Goal: Transaction & Acquisition: Purchase product/service

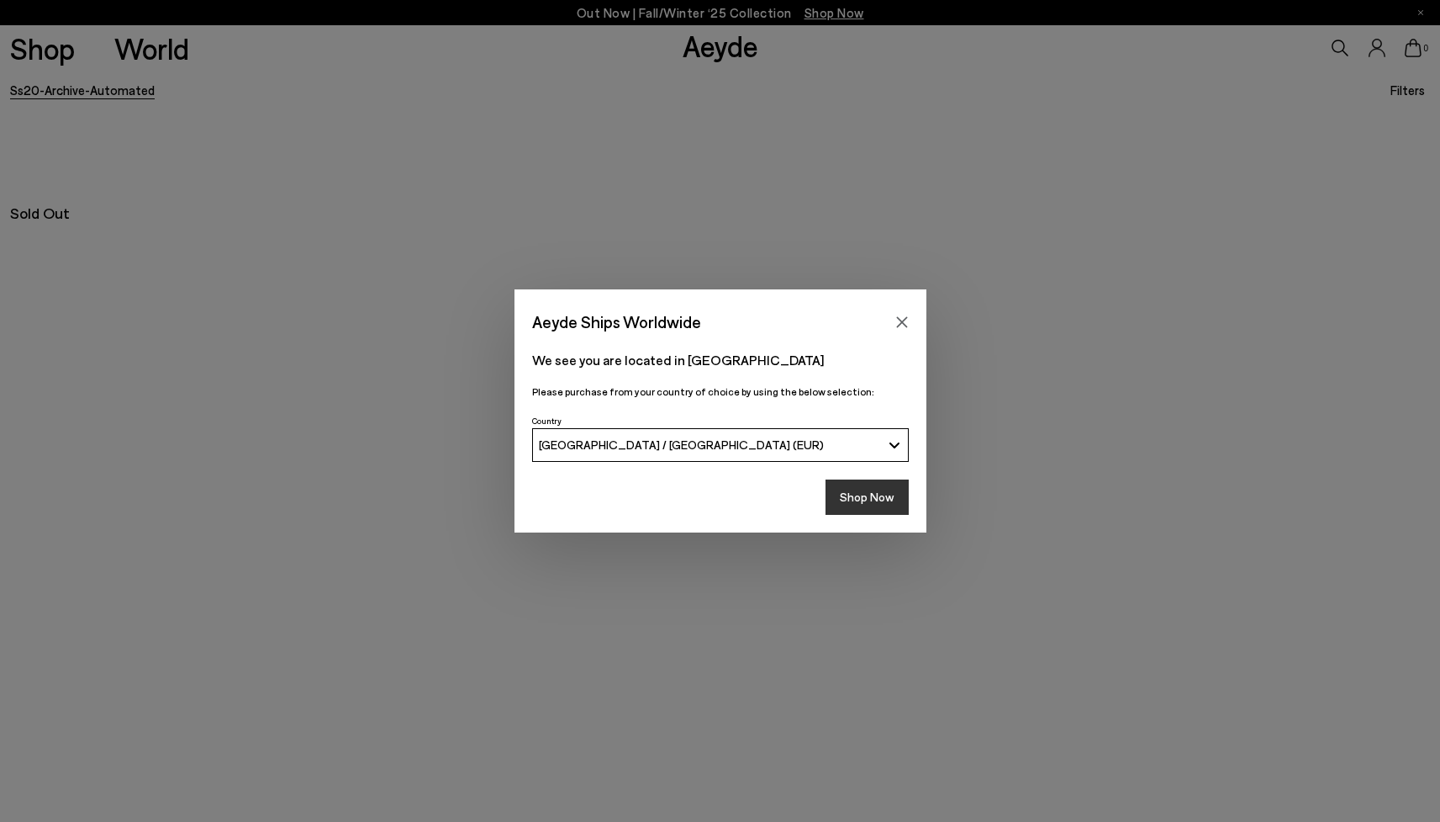
click at [883, 498] on button "Shop Now" at bounding box center [867, 496] width 83 height 35
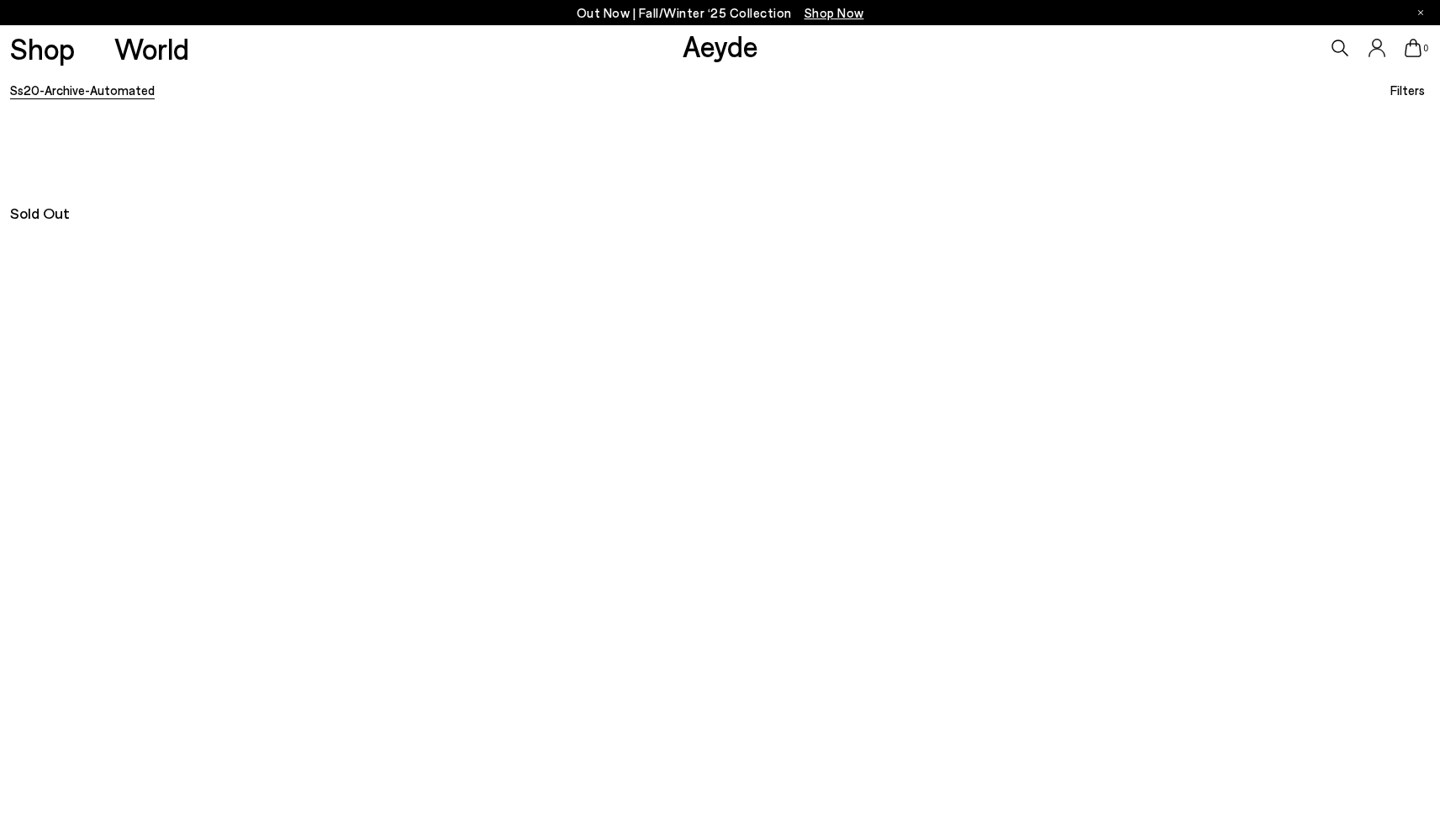
click at [96, 92] on link "ss20-archive-automated" at bounding box center [82, 89] width 145 height 15
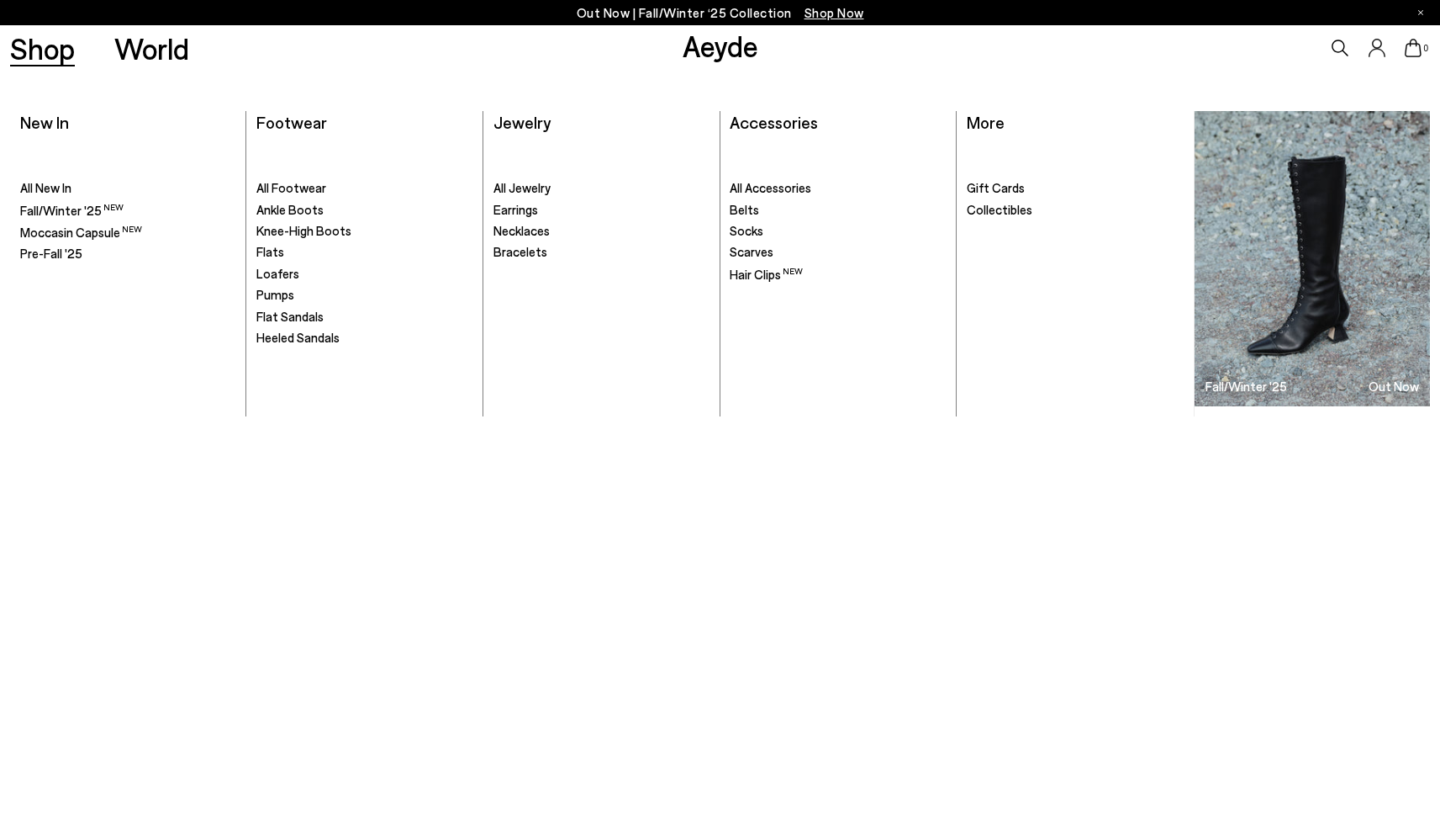
click at [44, 41] on link "Shop" at bounding box center [42, 48] width 65 height 29
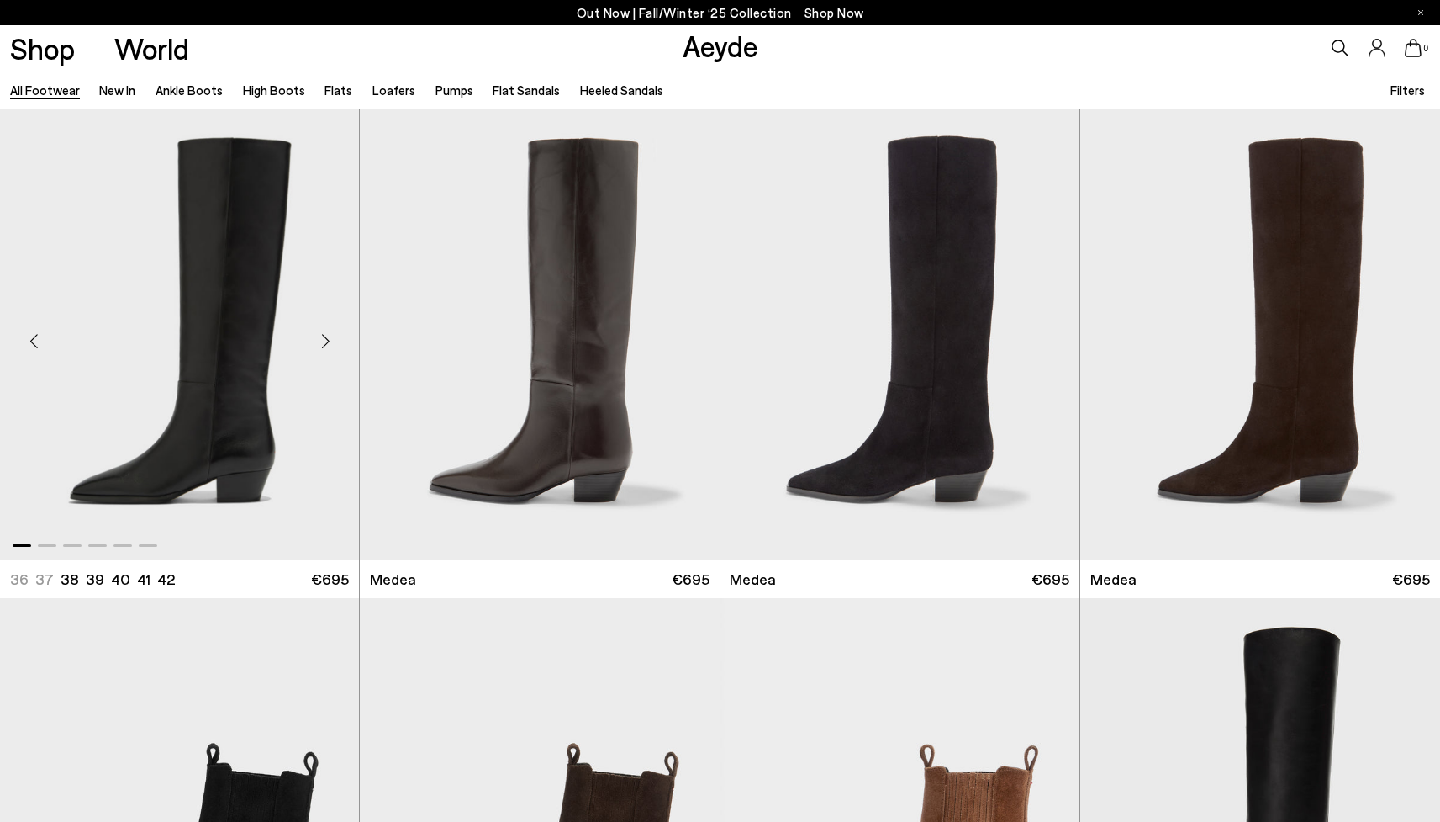
click at [323, 333] on div "Next slide" at bounding box center [325, 341] width 50 height 50
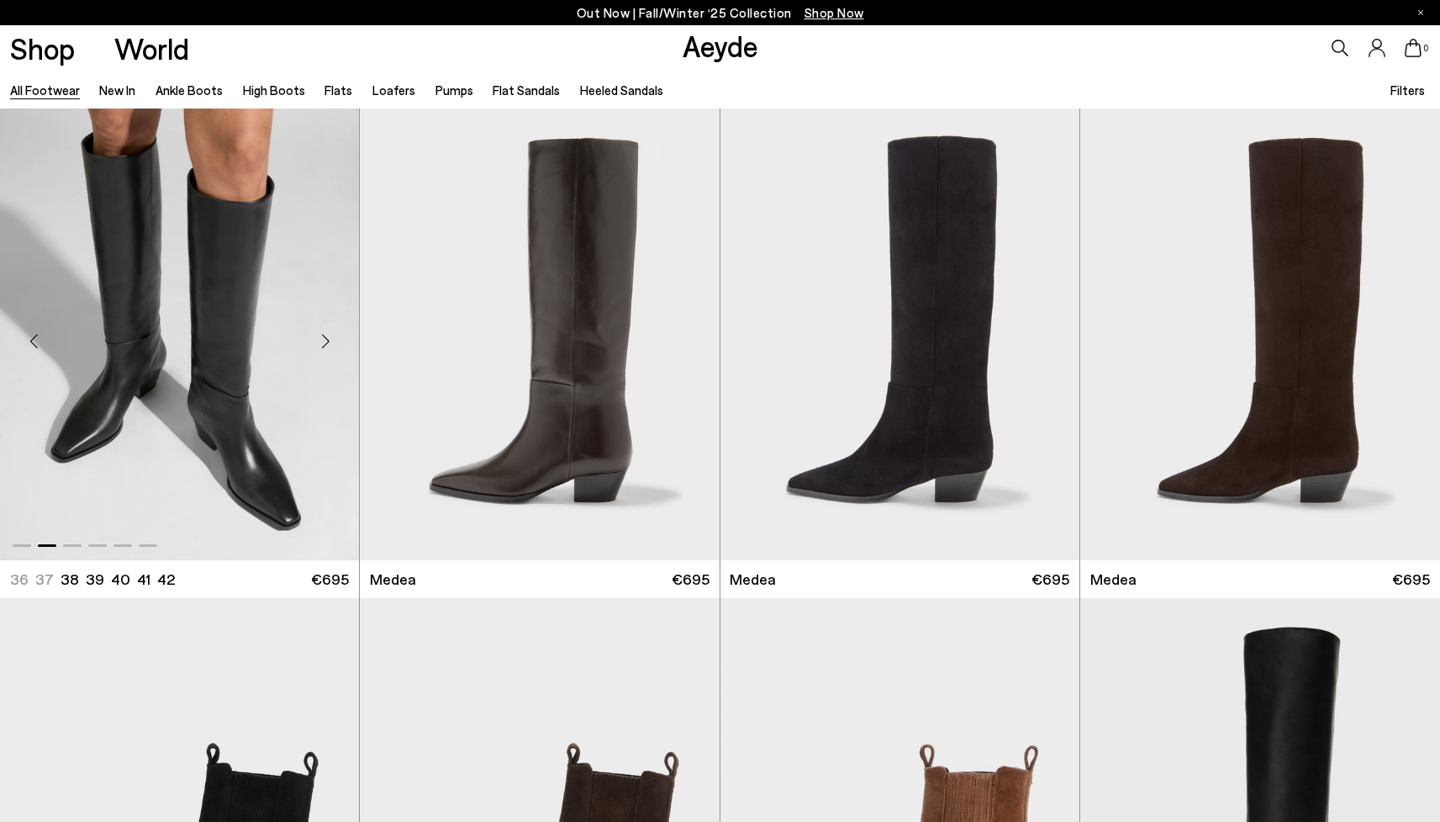
click at [323, 333] on div "Next slide" at bounding box center [325, 341] width 50 height 50
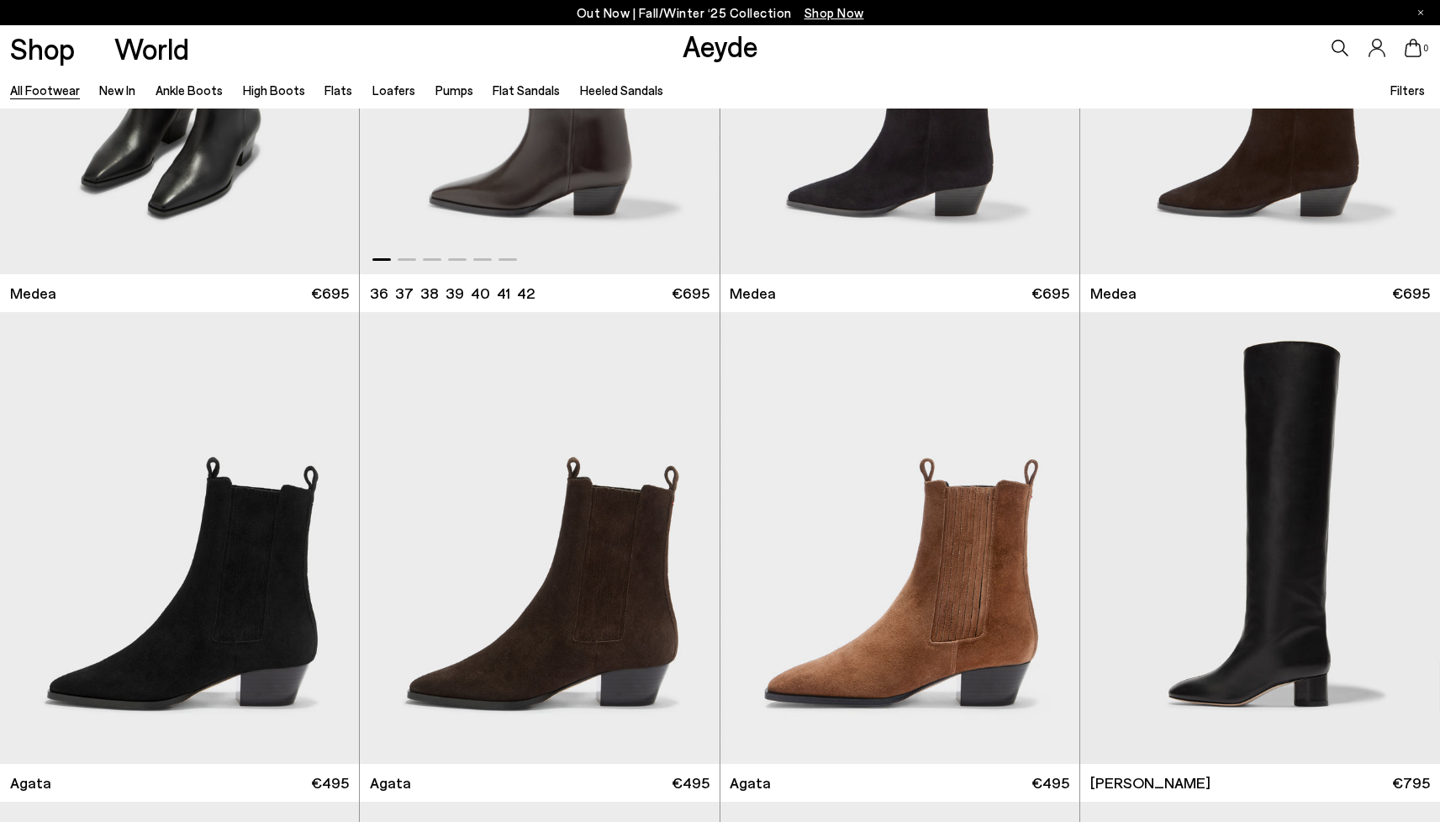
scroll to position [584, 0]
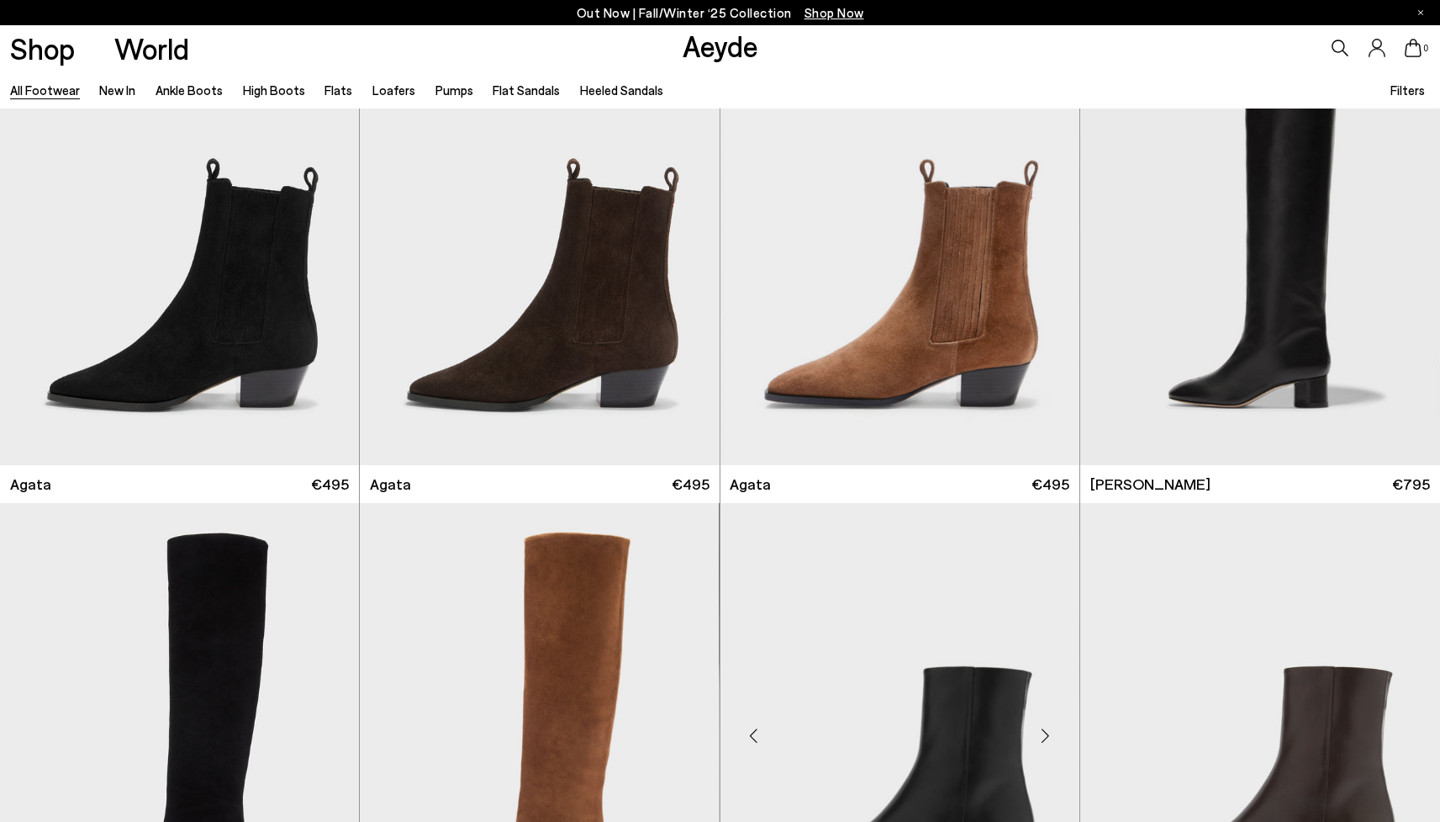
scroll to position [1169, 0]
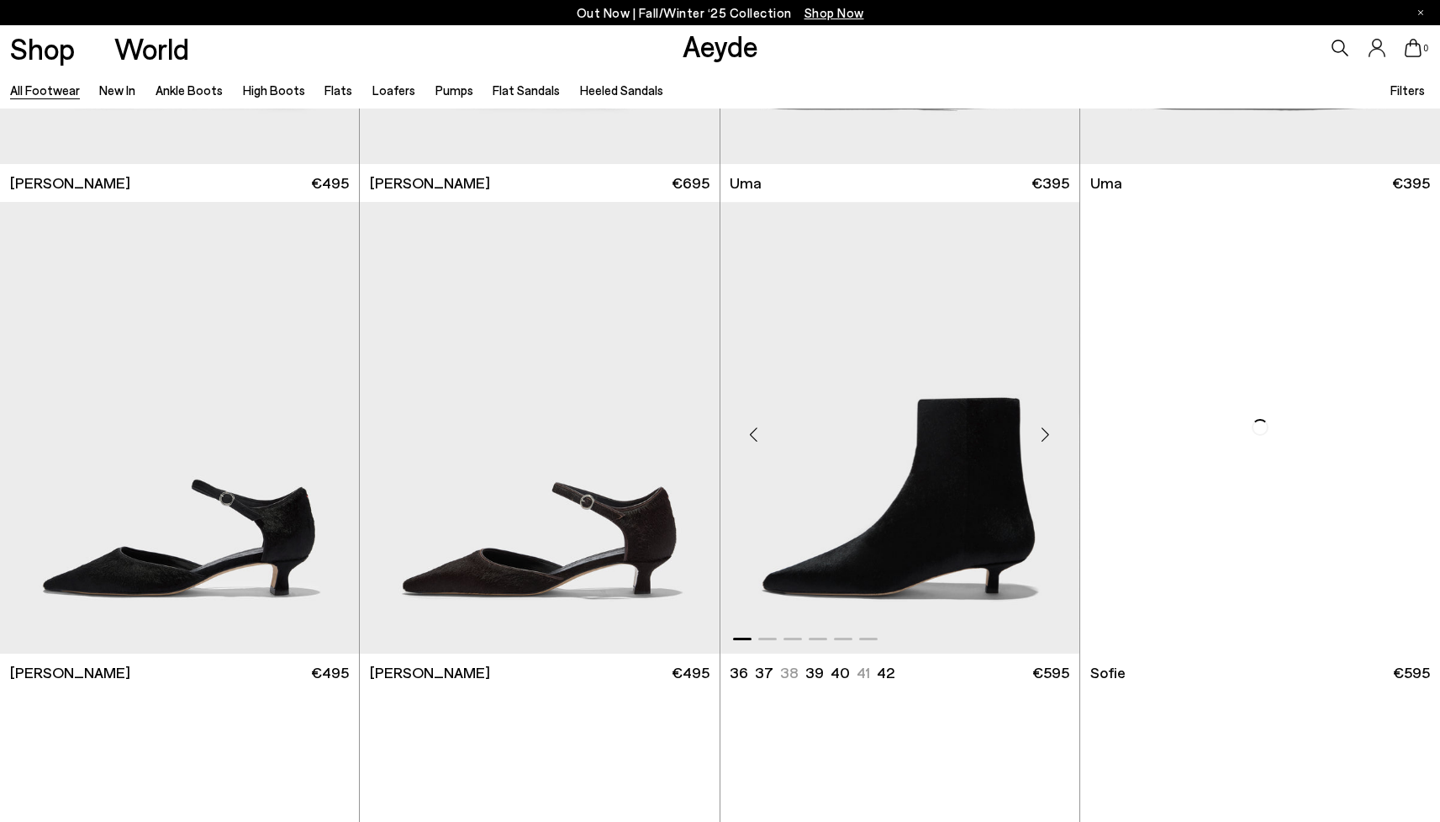
scroll to position [5581, 0]
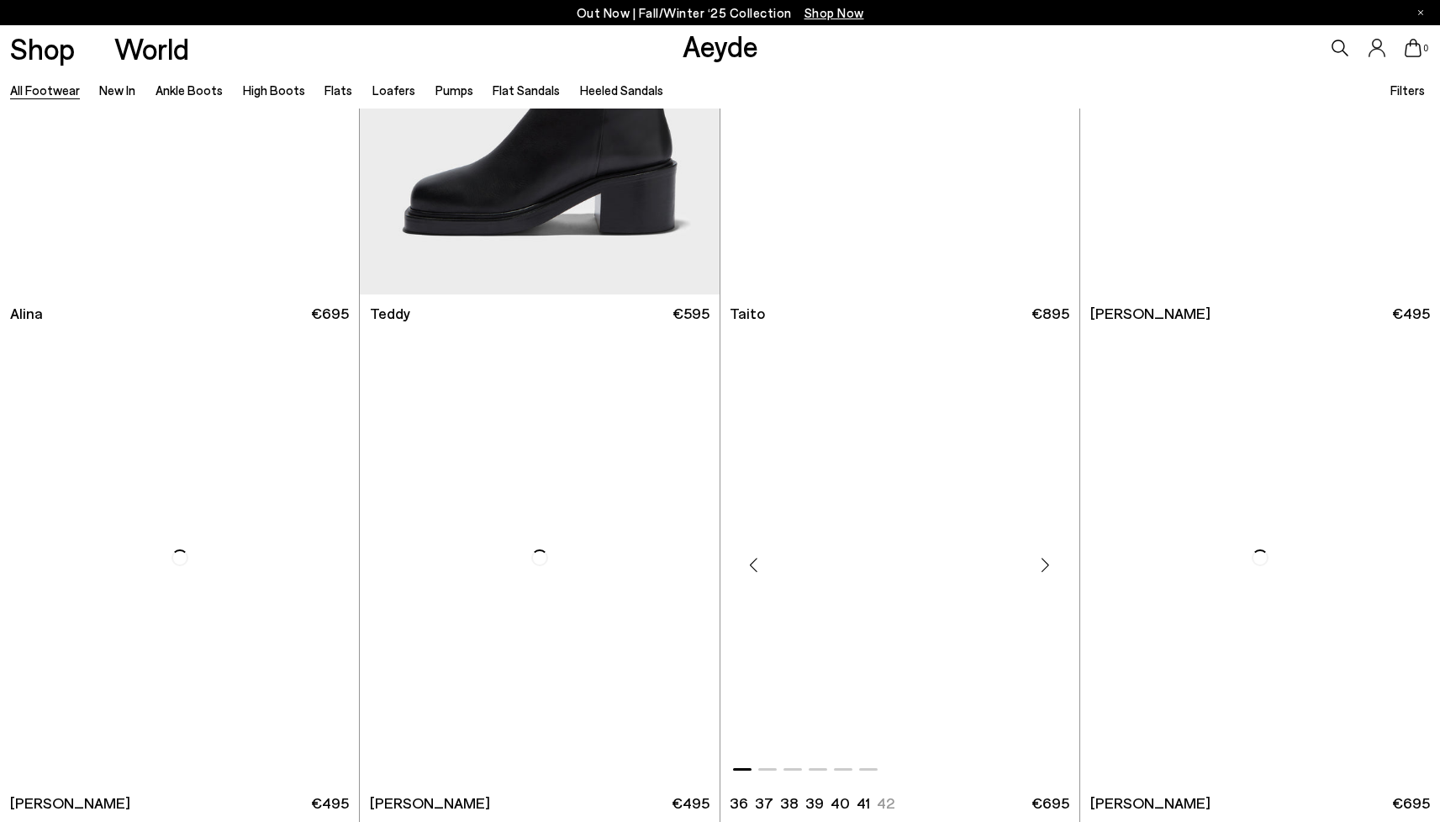
scroll to position [11032, 0]
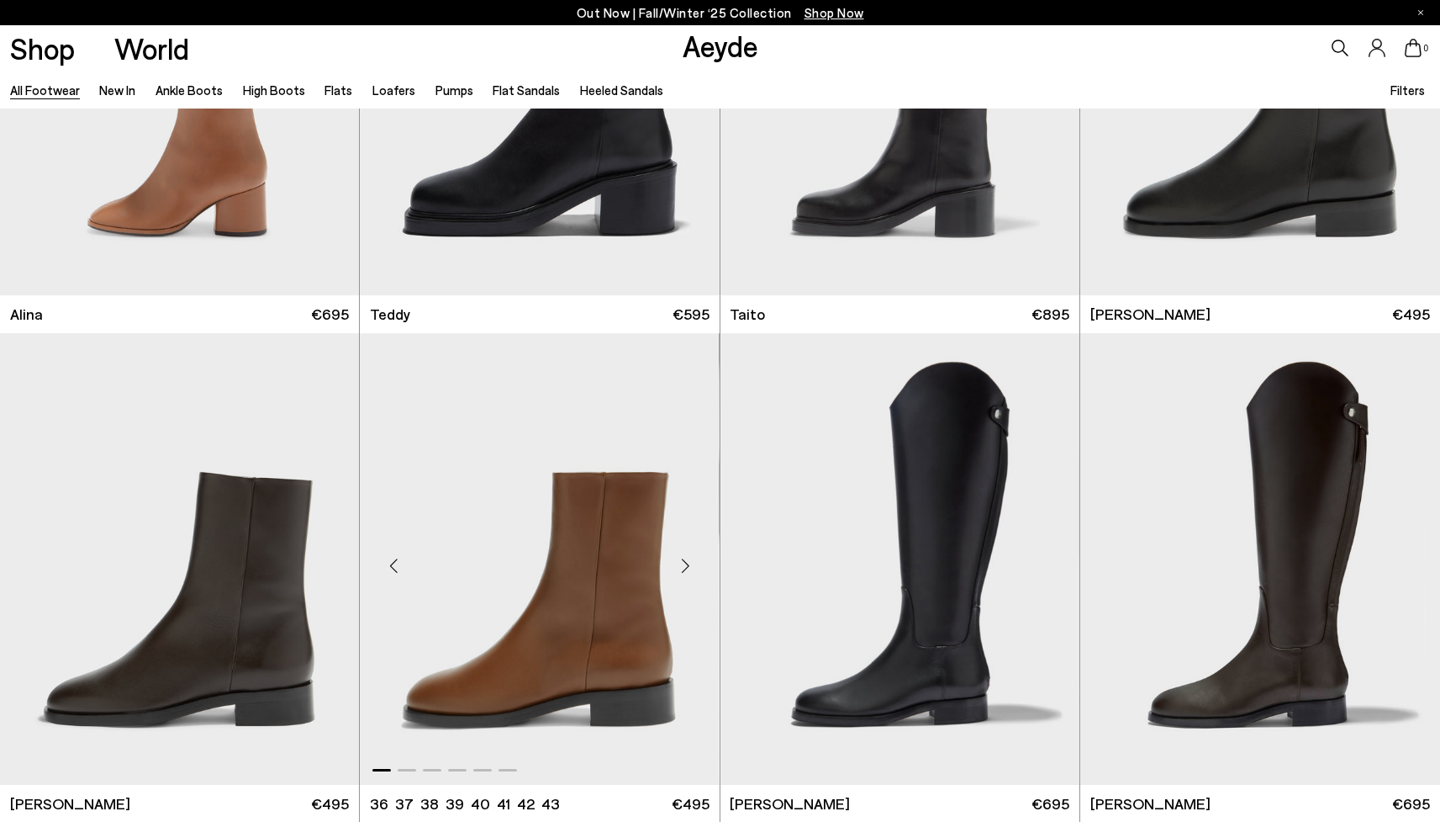
click at [689, 561] on div "Next slide" at bounding box center [686, 565] width 50 height 50
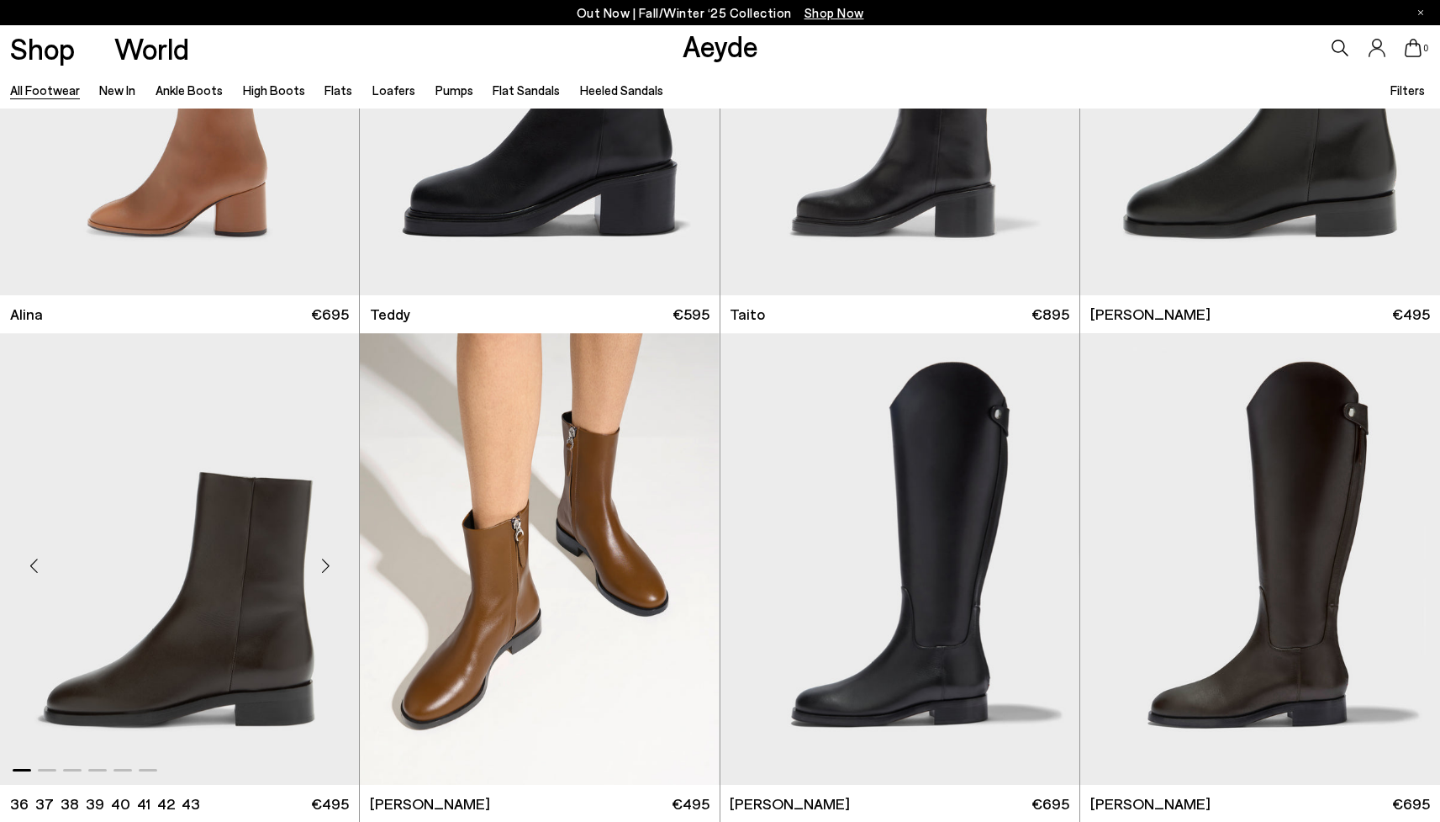
click at [333, 562] on div "Next slide" at bounding box center [325, 565] width 50 height 50
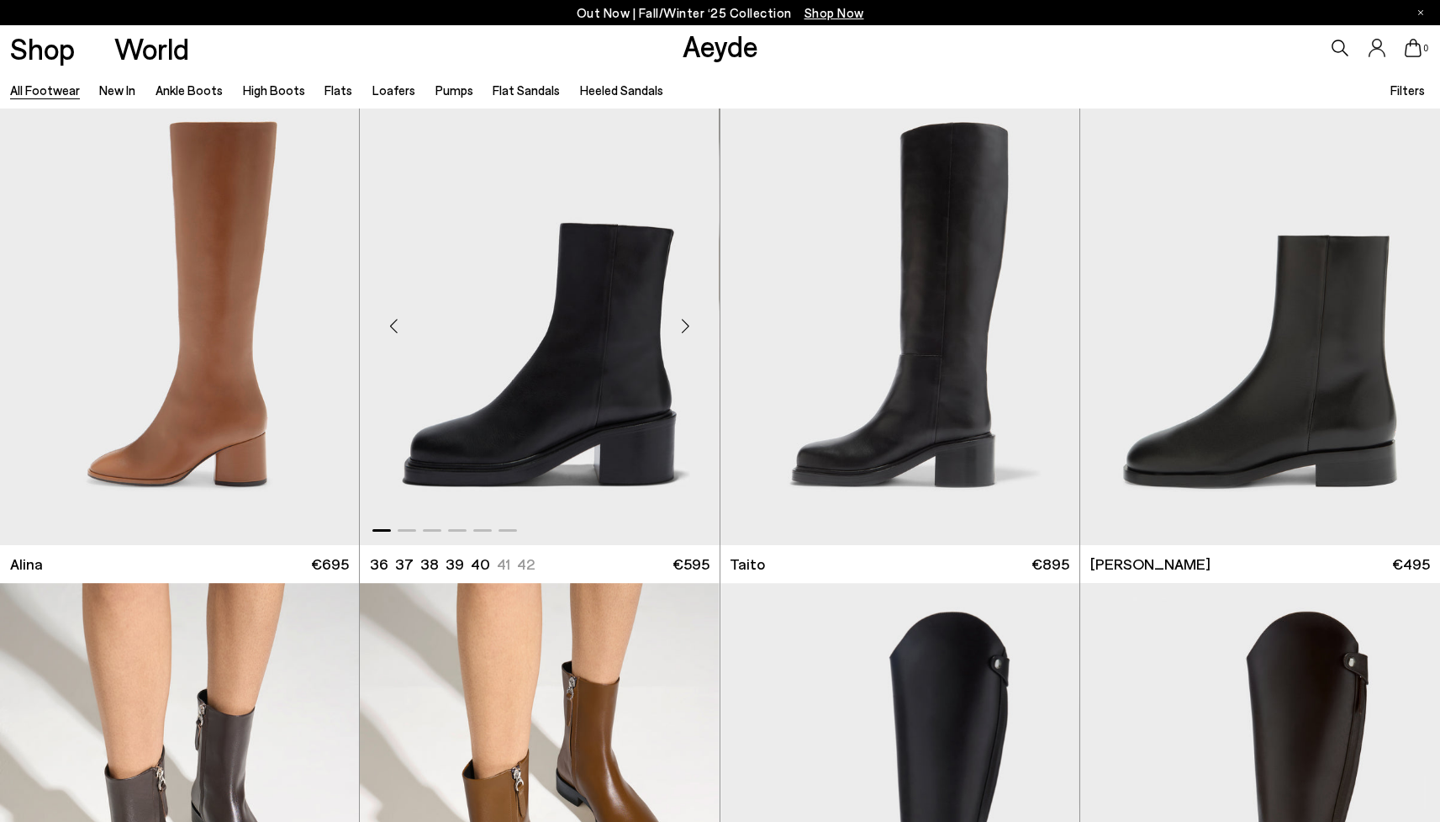
scroll to position [10780, 0]
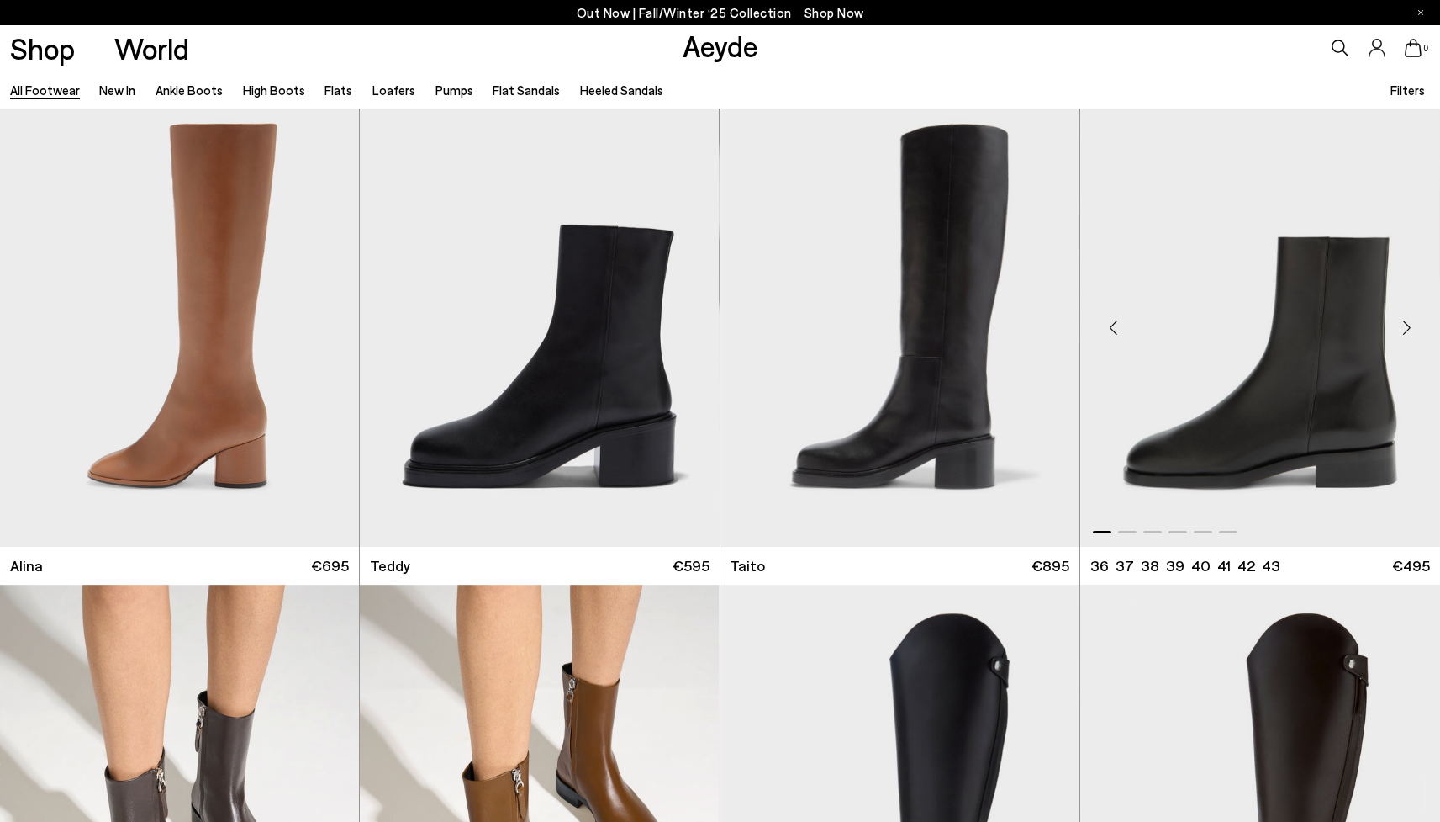
click at [1400, 328] on div "Next slide" at bounding box center [1407, 327] width 50 height 50
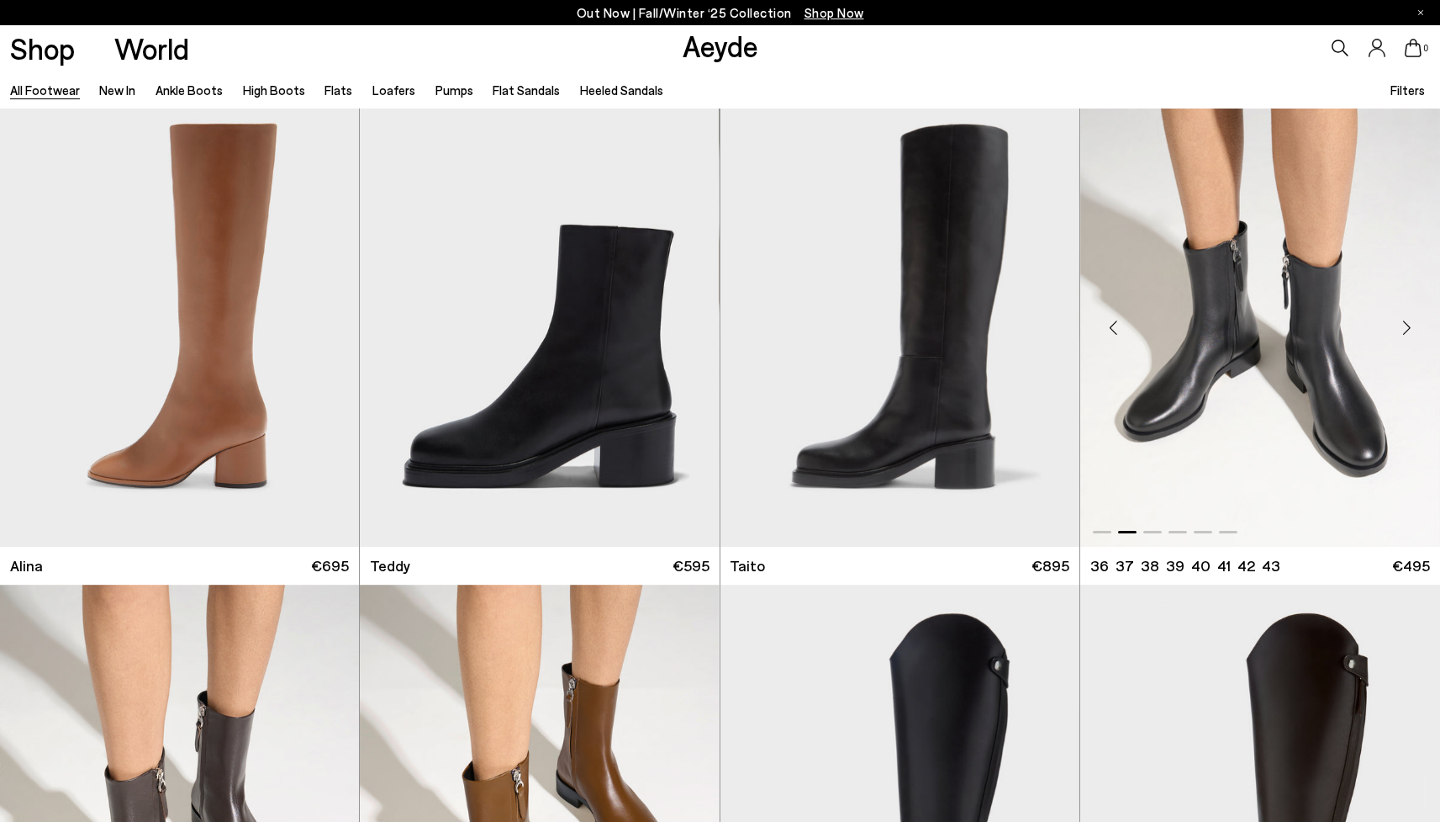
click at [1400, 328] on div "Next slide" at bounding box center [1407, 327] width 50 height 50
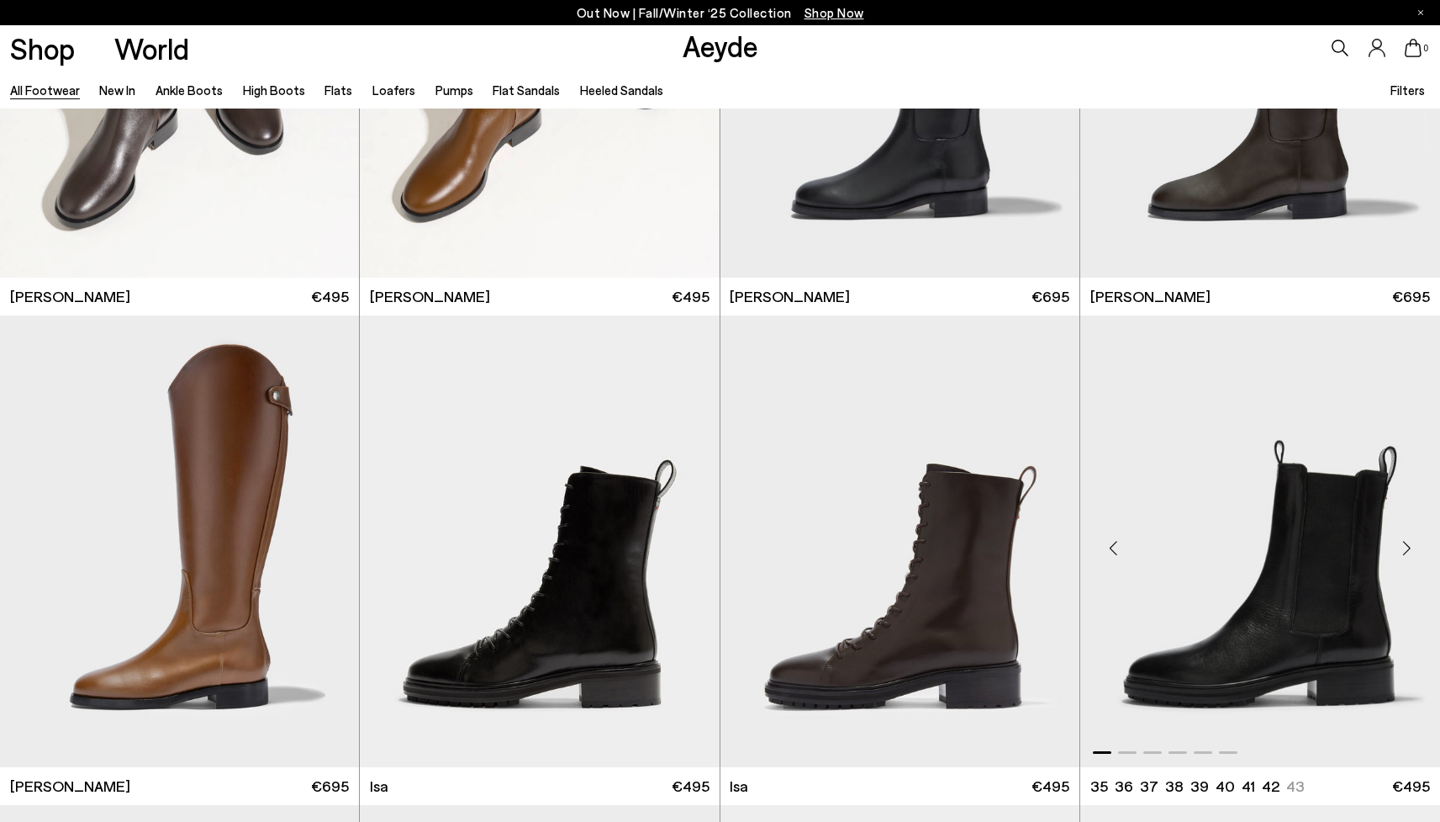
scroll to position [11620, 0]
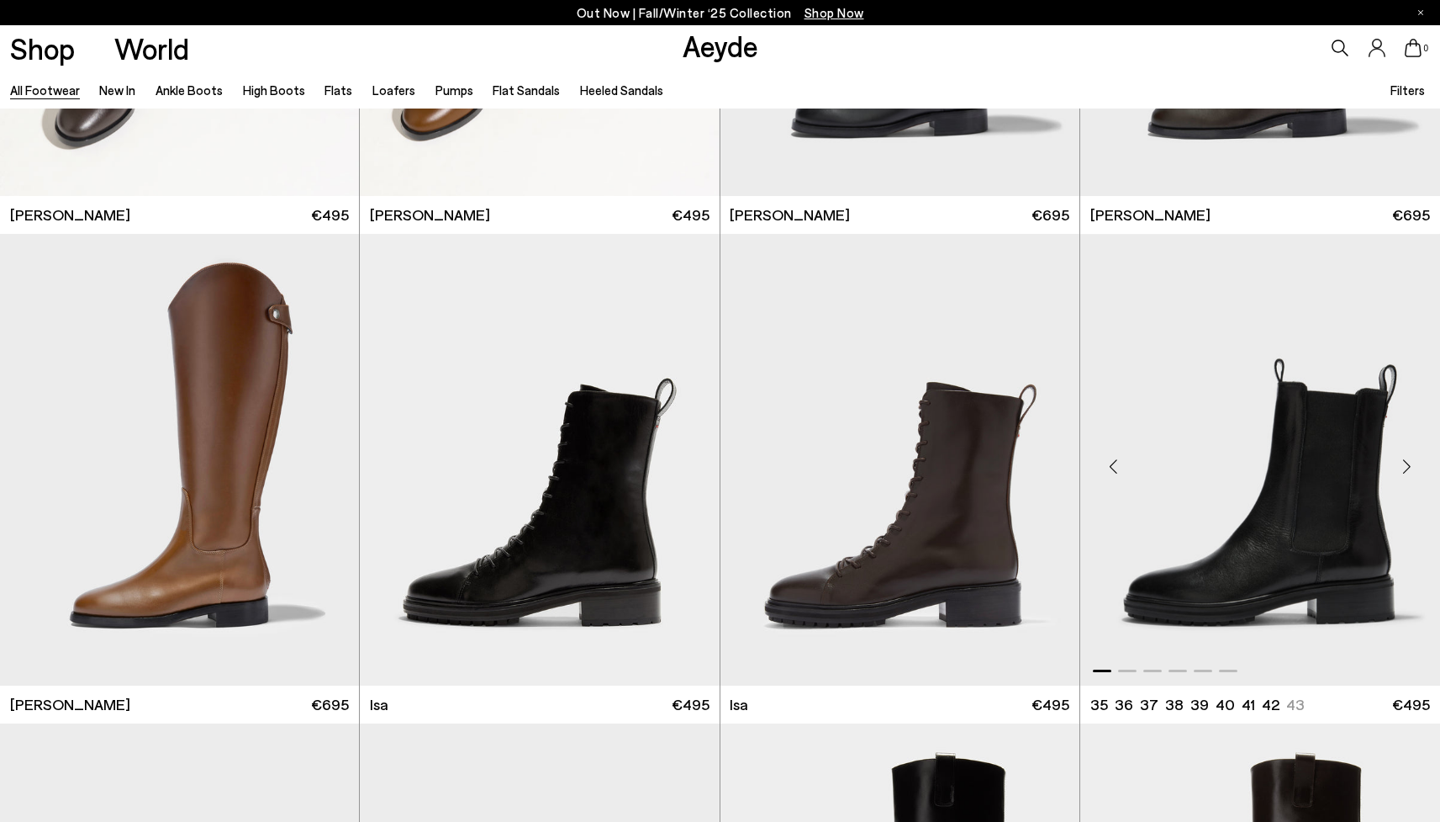
click at [1400, 465] on div "Next slide" at bounding box center [1407, 466] width 50 height 50
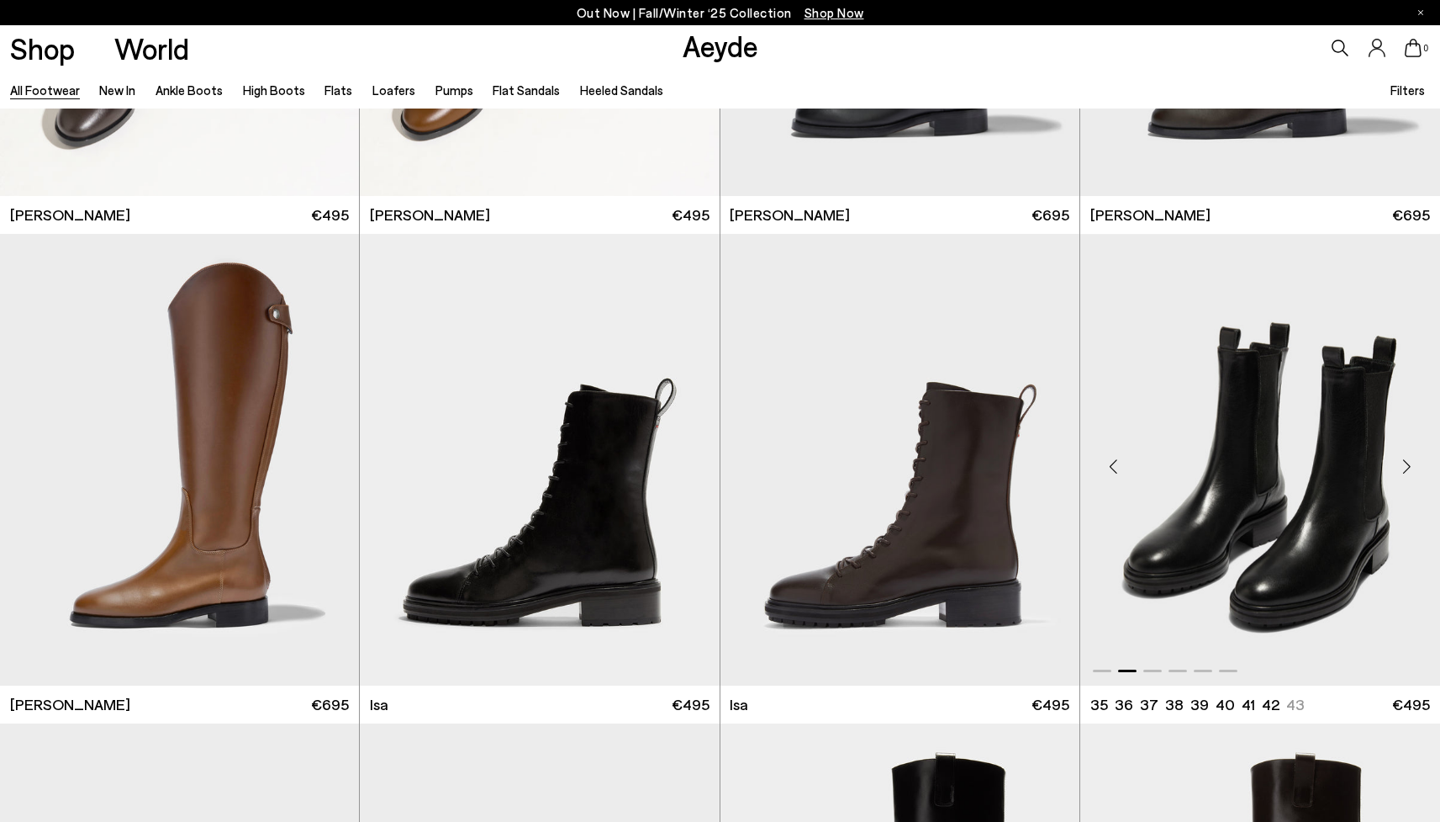
click at [1400, 465] on div "Next slide" at bounding box center [1407, 466] width 50 height 50
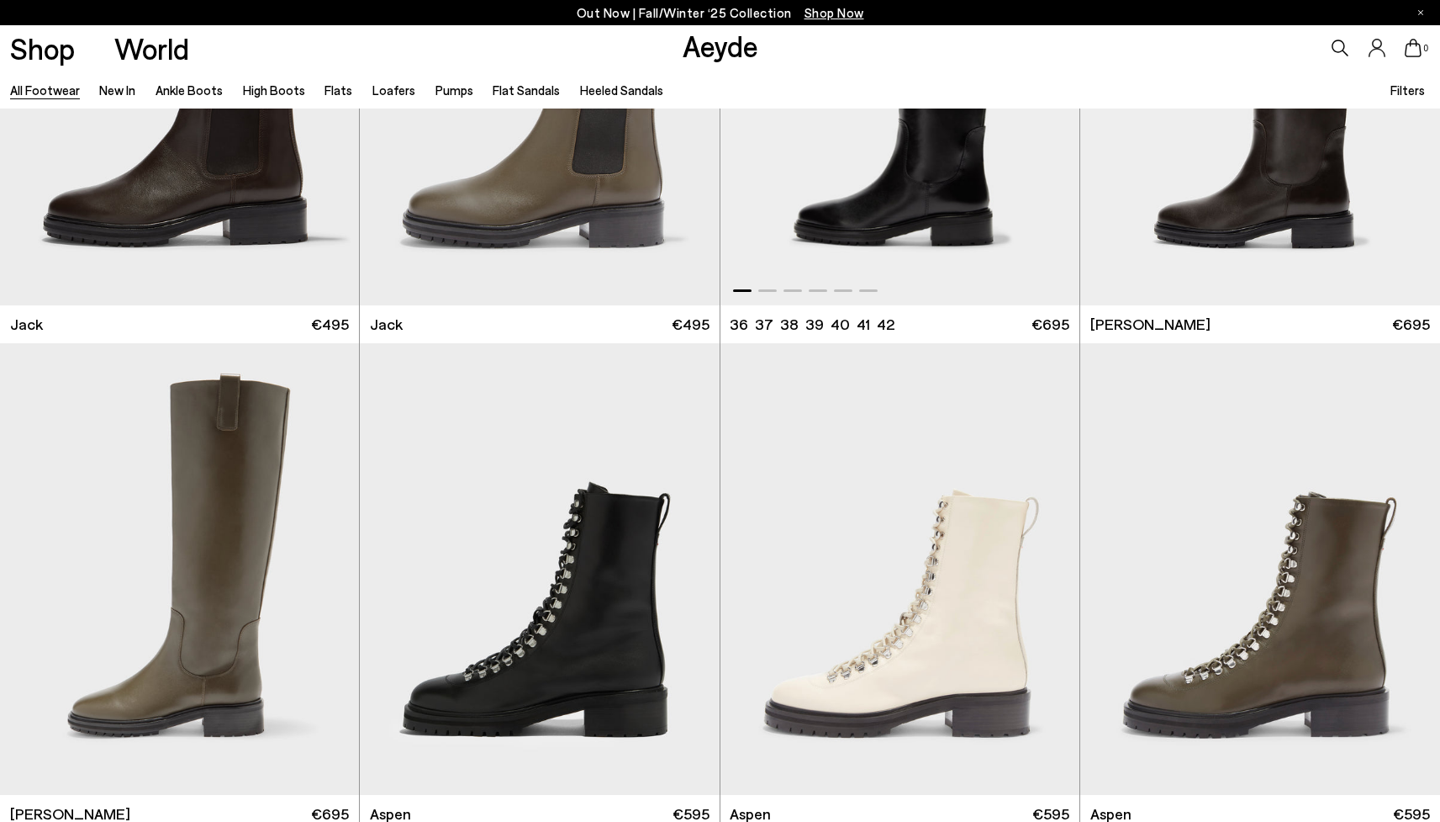
scroll to position [12707, 0]
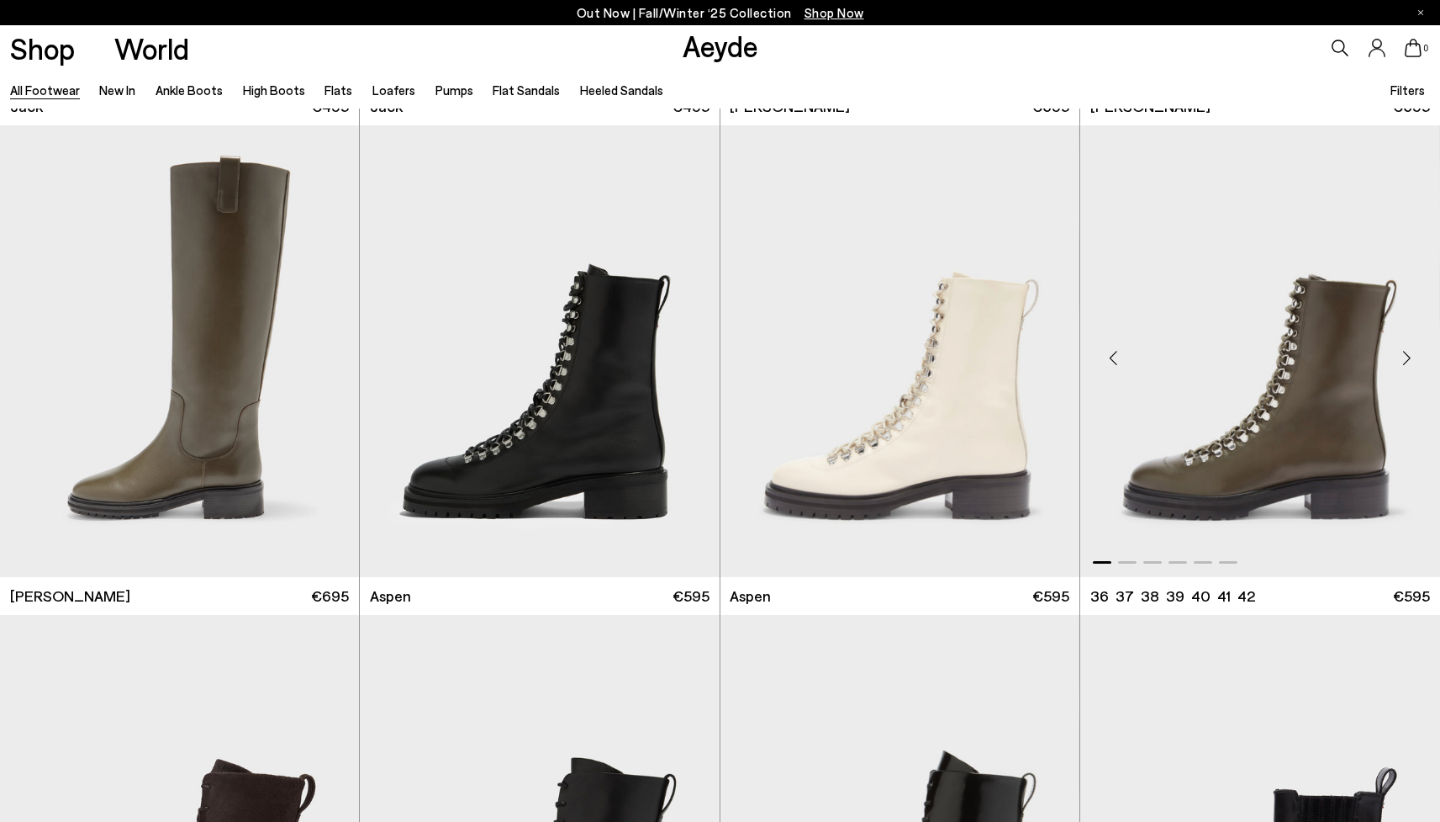
click at [1403, 353] on div "Next slide" at bounding box center [1407, 358] width 50 height 50
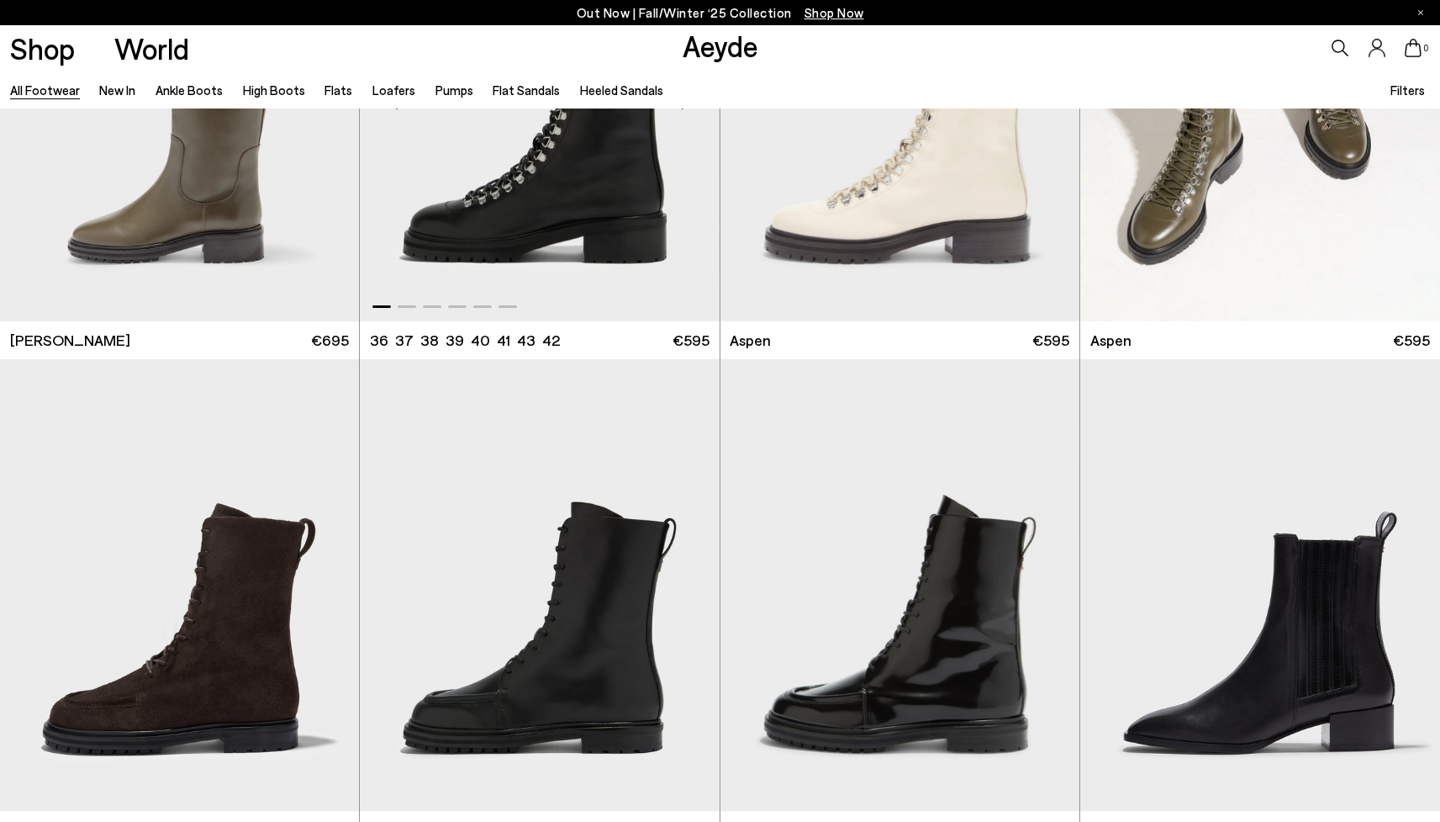
scroll to position [13215, 0]
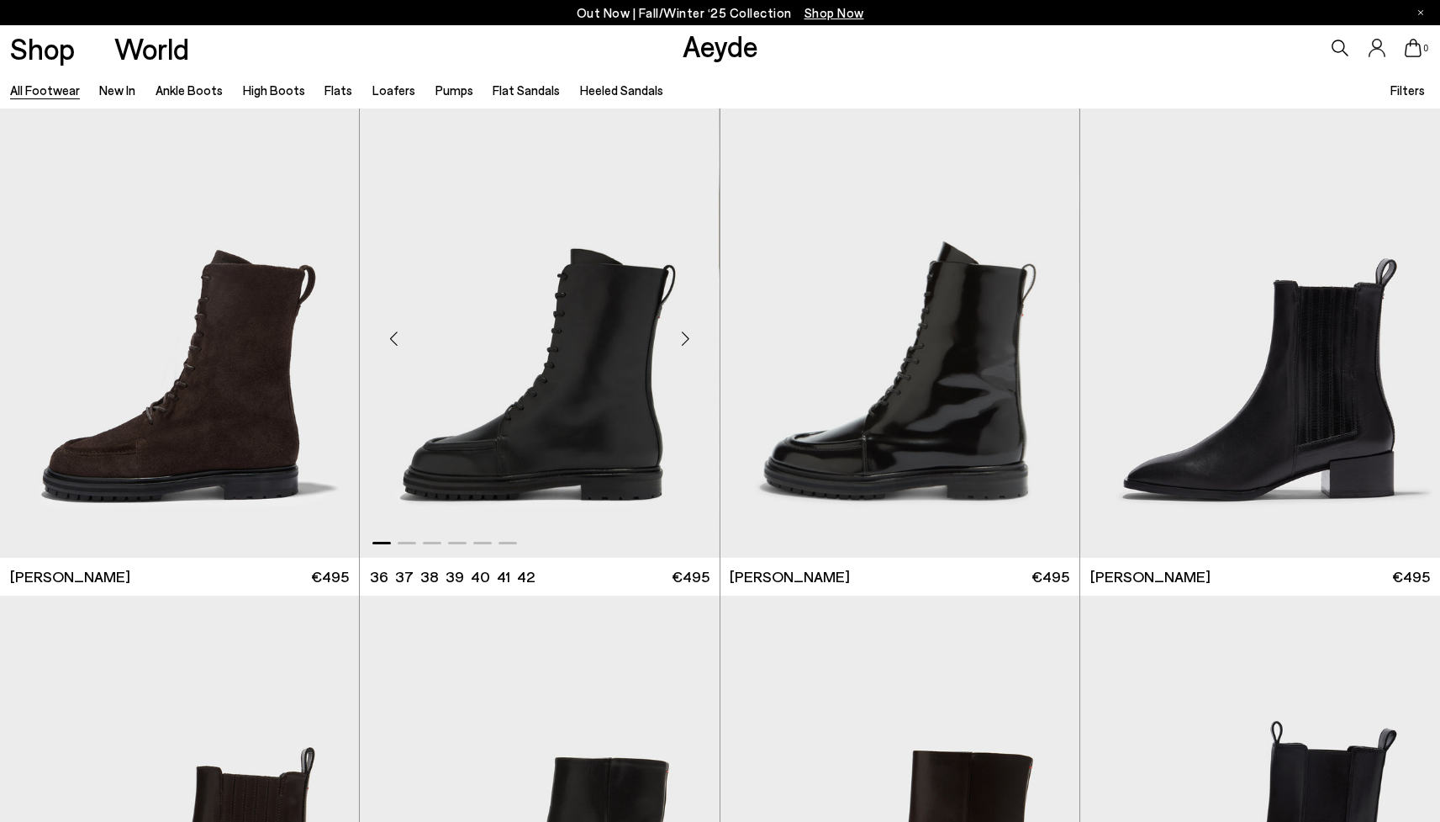
click at [689, 337] on div "Next slide" at bounding box center [686, 339] width 50 height 50
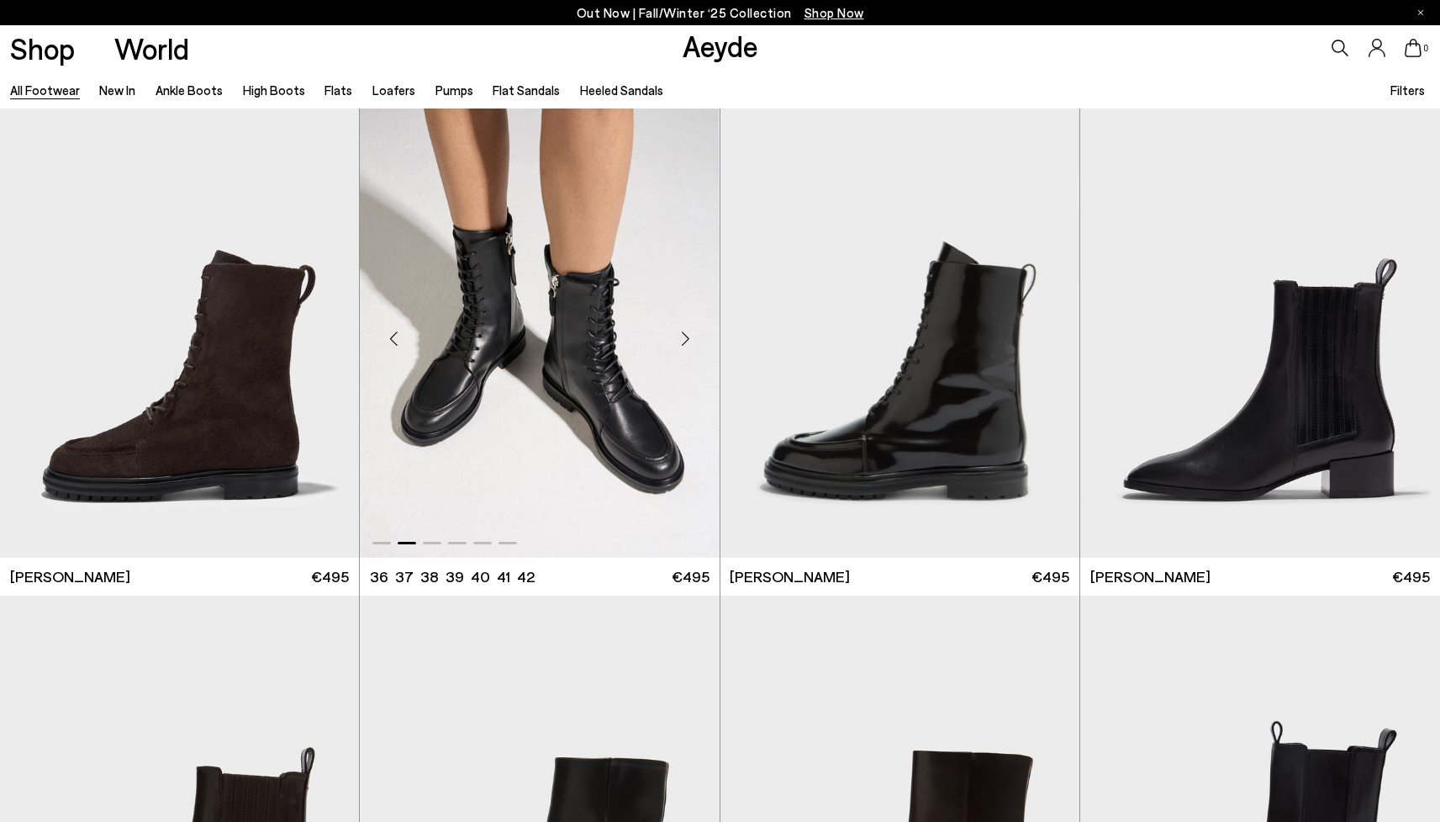
click at [689, 337] on div "Next slide" at bounding box center [686, 339] width 50 height 50
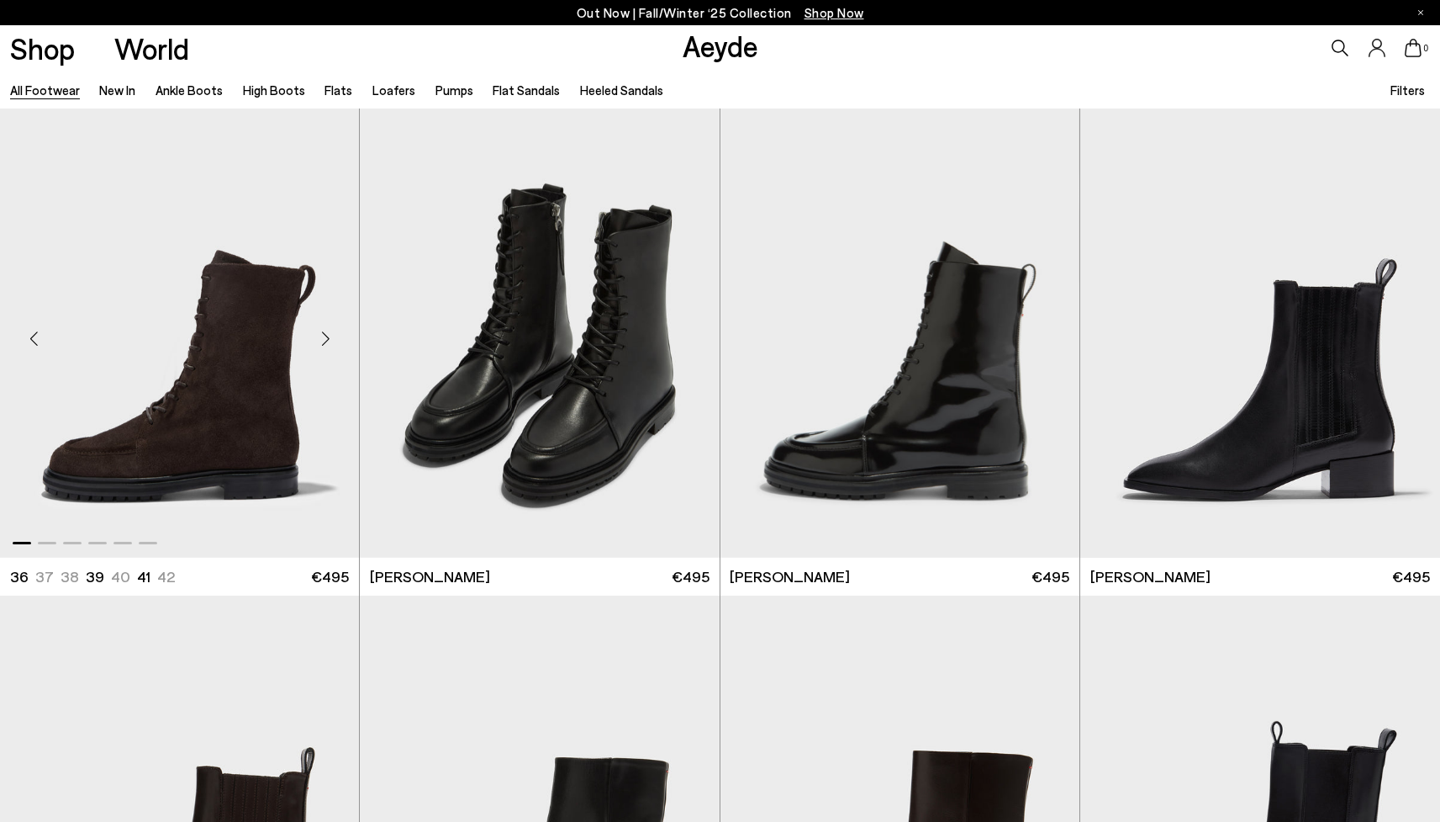
click at [323, 332] on div "Next slide" at bounding box center [325, 339] width 50 height 50
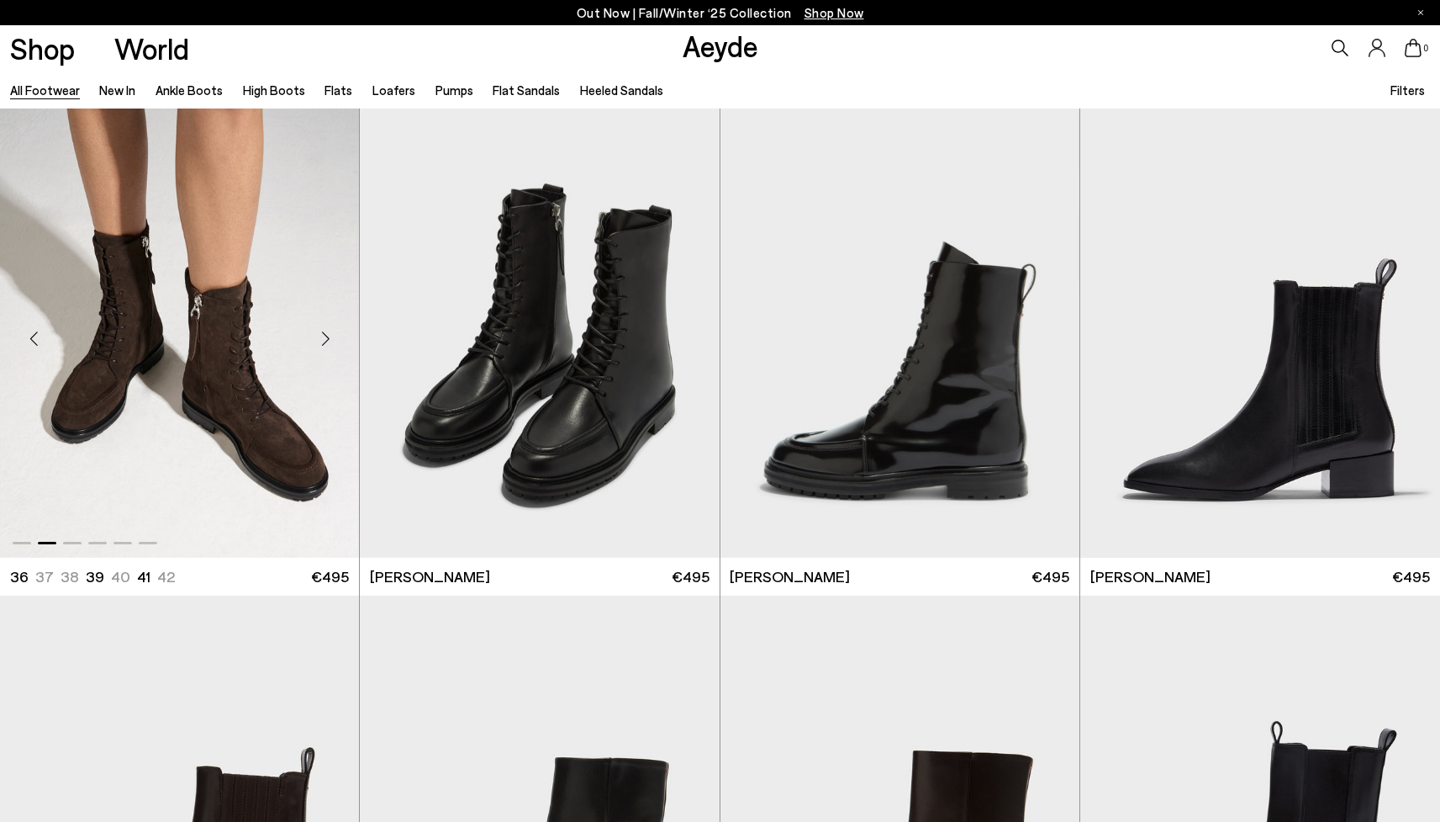
click at [323, 332] on div "Next slide" at bounding box center [325, 339] width 50 height 50
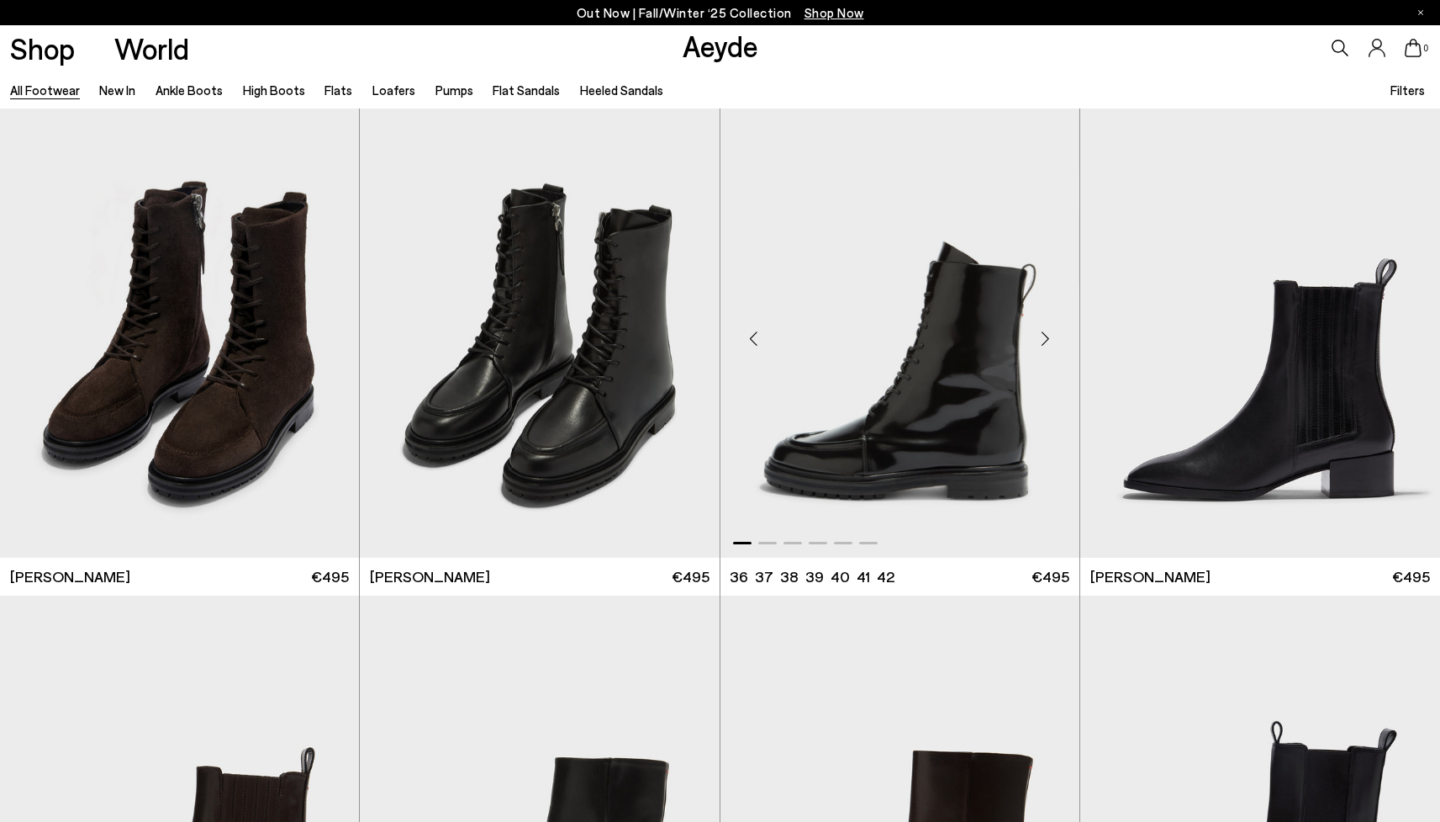
click at [1048, 341] on div "Next slide" at bounding box center [1046, 339] width 50 height 50
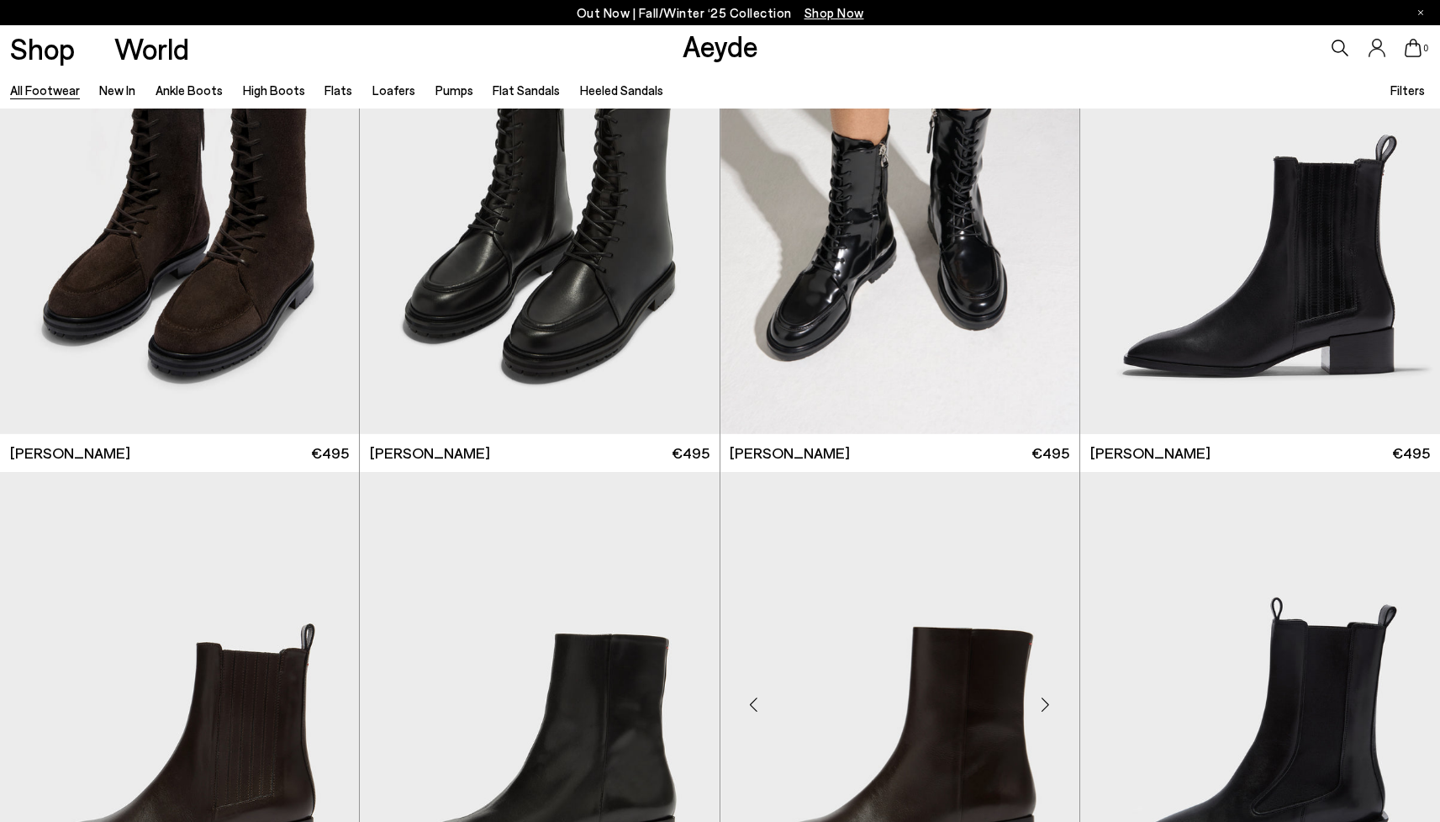
scroll to position [13332, 0]
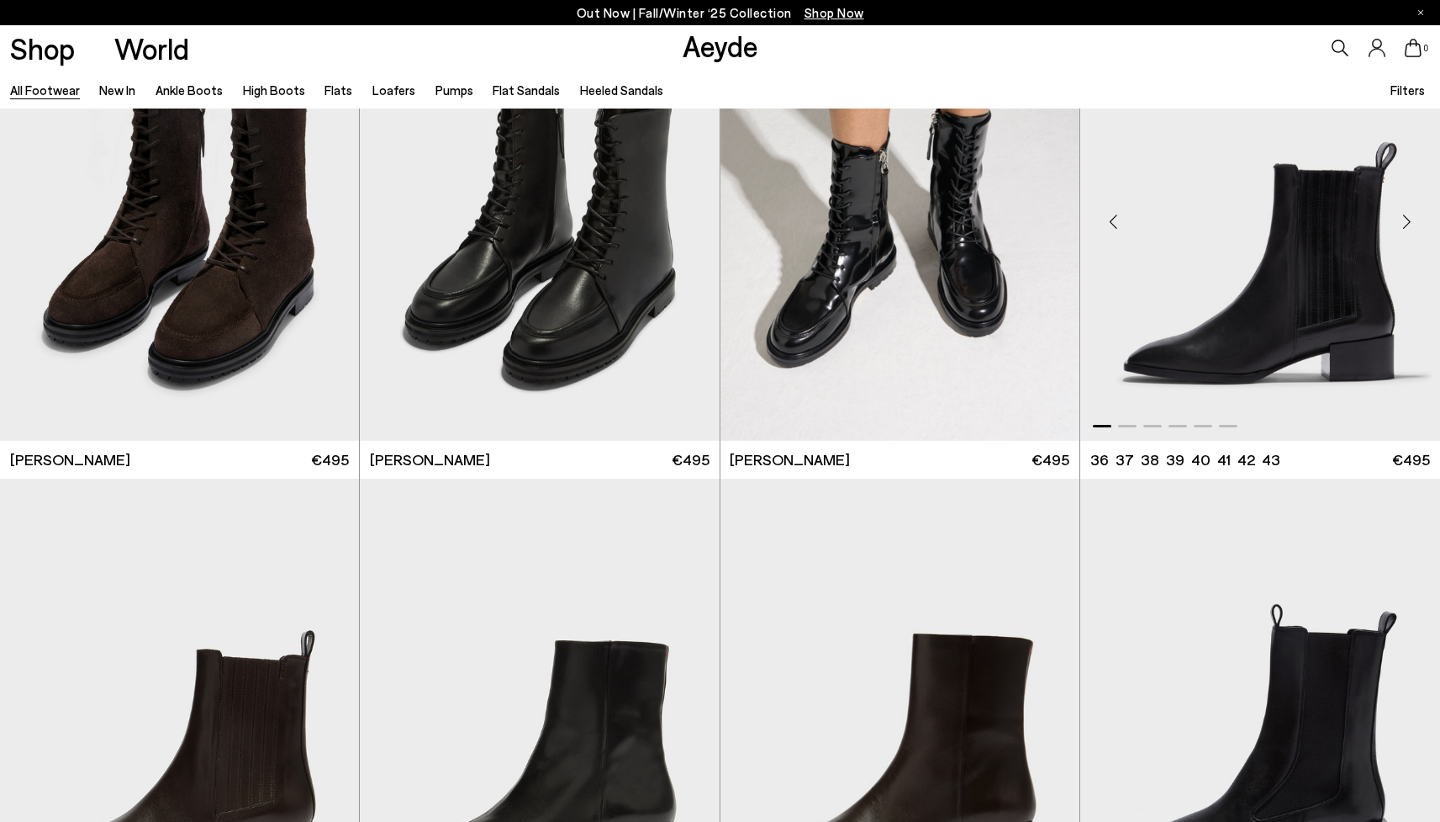
click at [1407, 223] on div "Next slide" at bounding box center [1407, 222] width 50 height 50
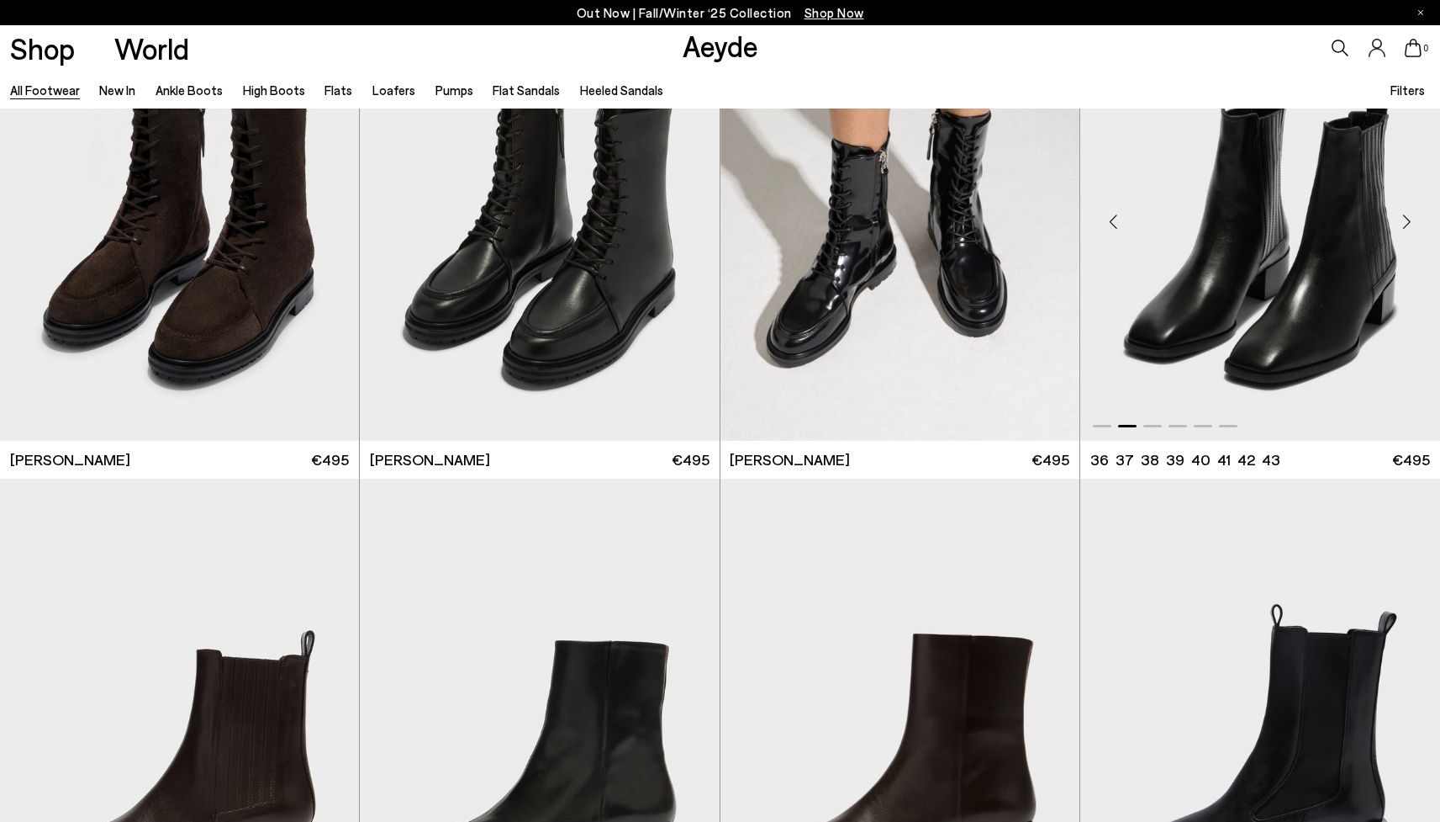
click at [1416, 219] on div "Next slide" at bounding box center [1407, 222] width 50 height 50
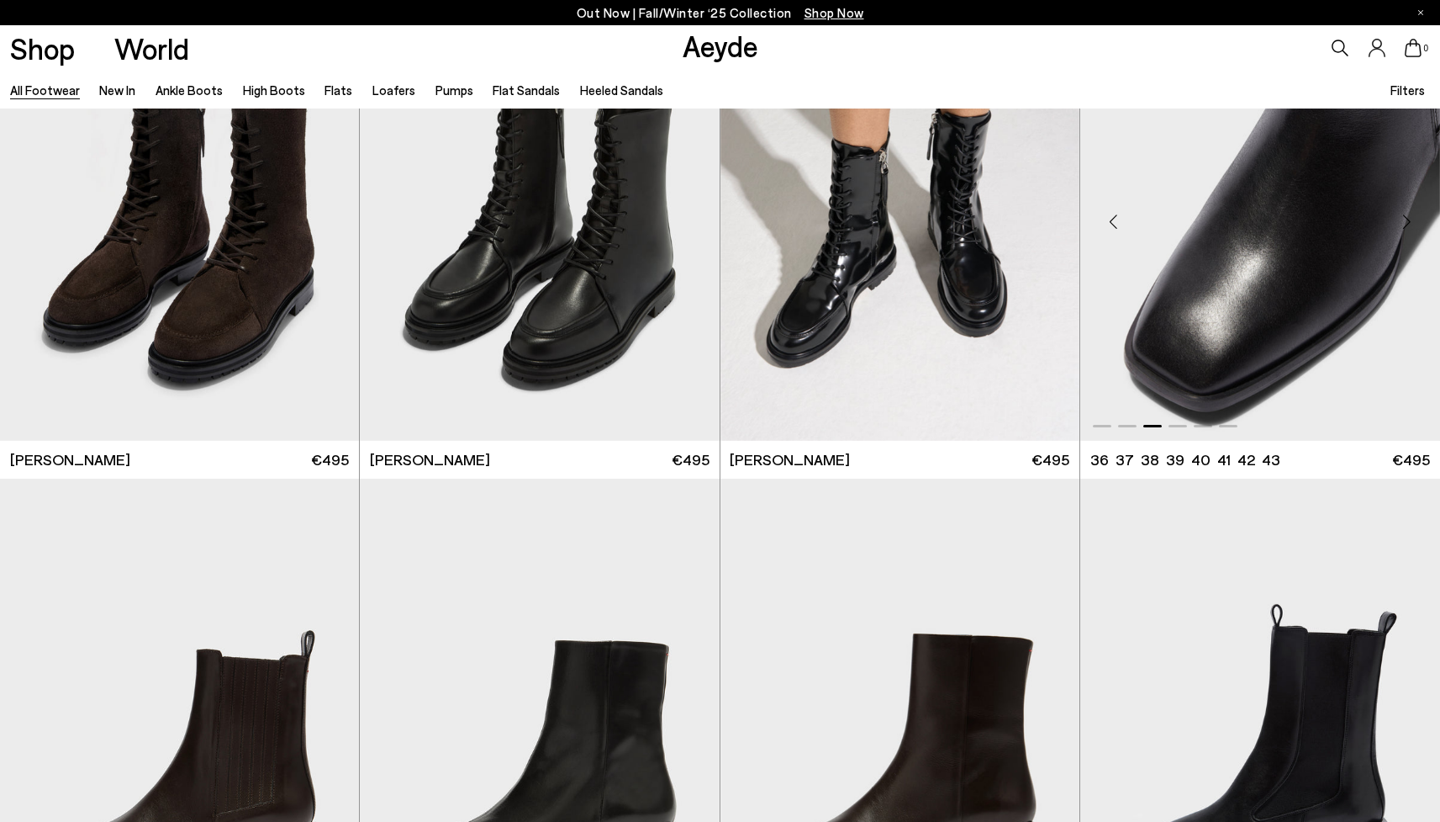
click at [1416, 219] on div "Next slide" at bounding box center [1407, 222] width 50 height 50
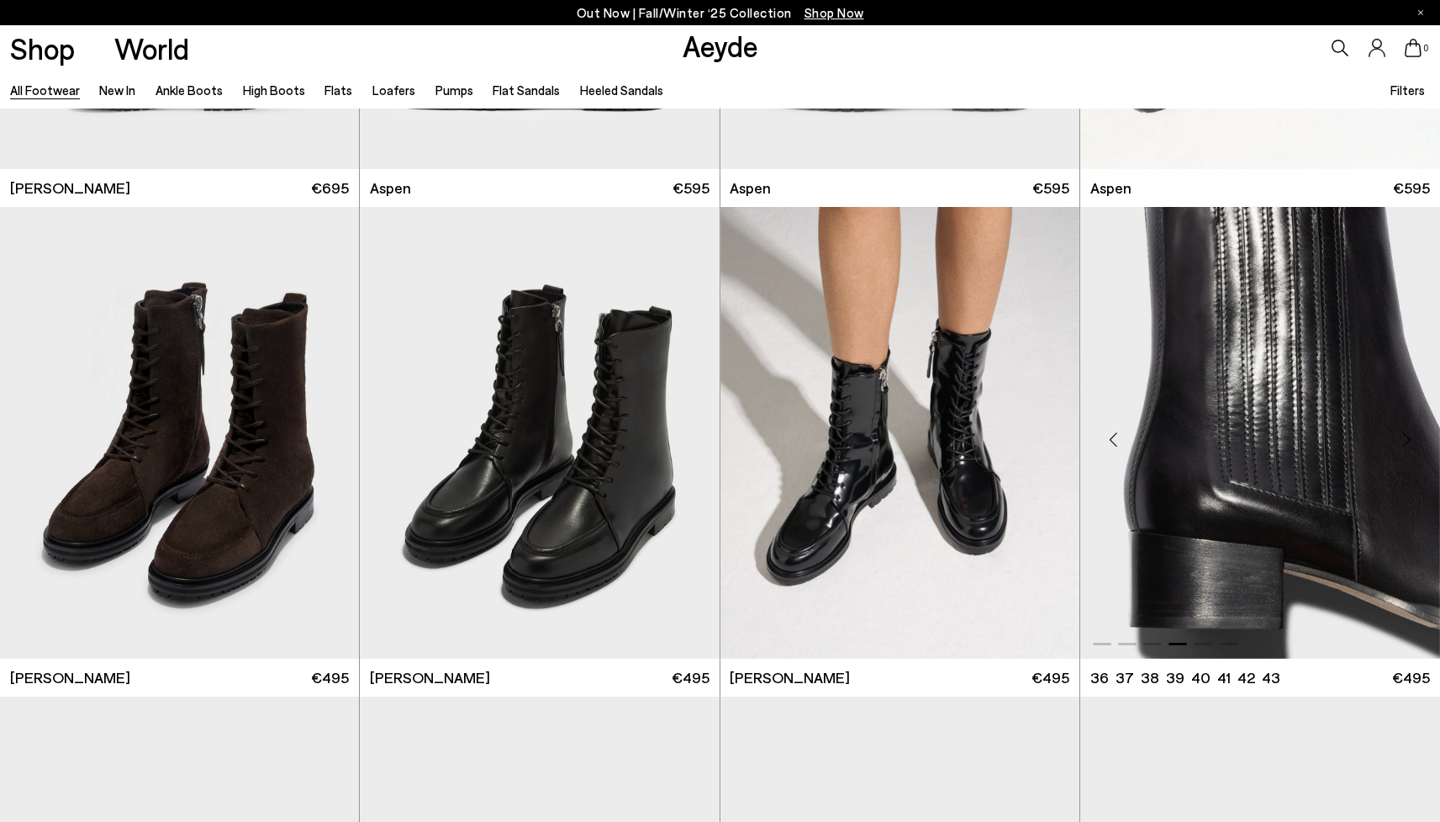
scroll to position [13081, 0]
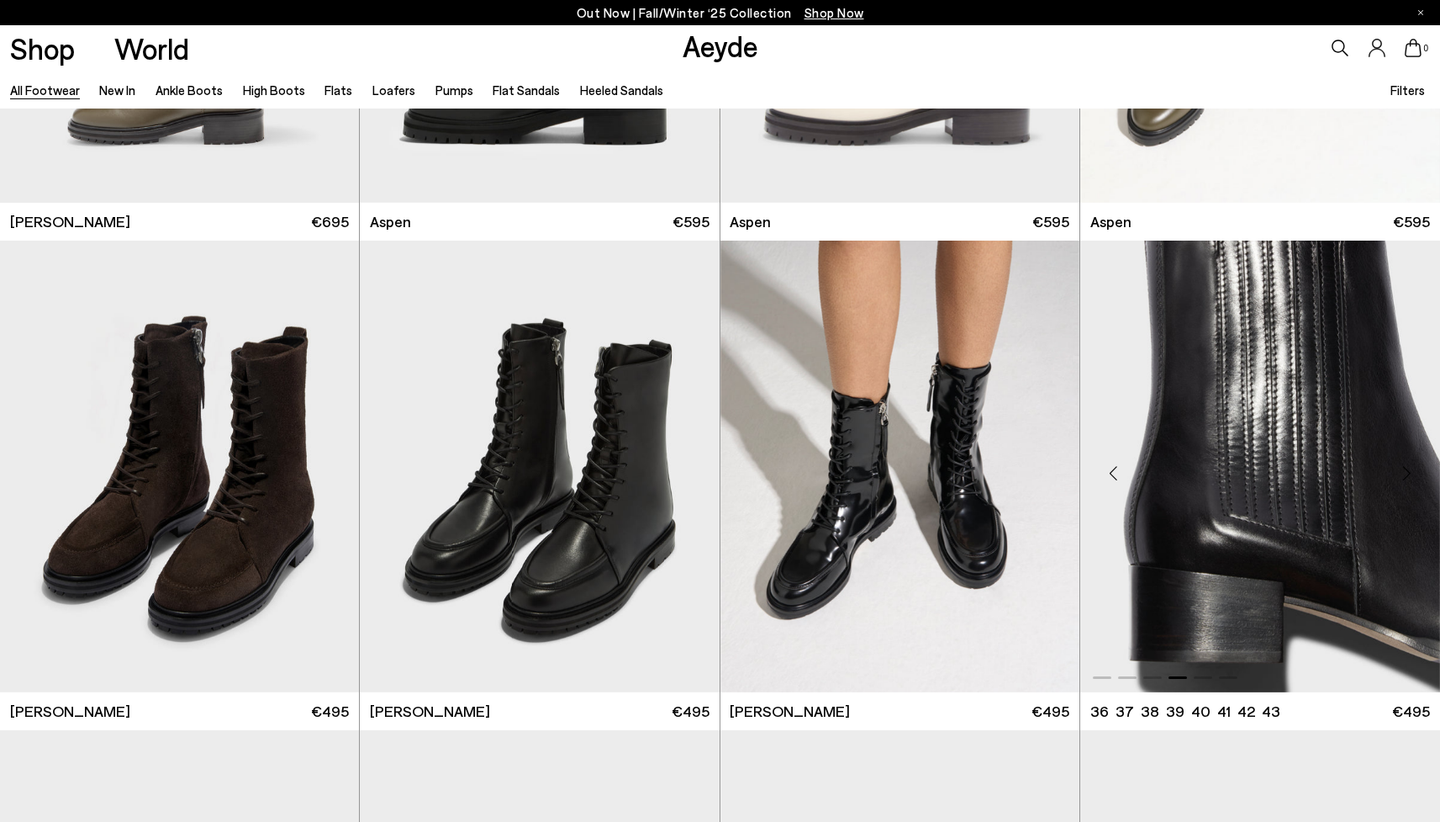
click at [1255, 350] on img "4 / 6" at bounding box center [1261, 466] width 360 height 452
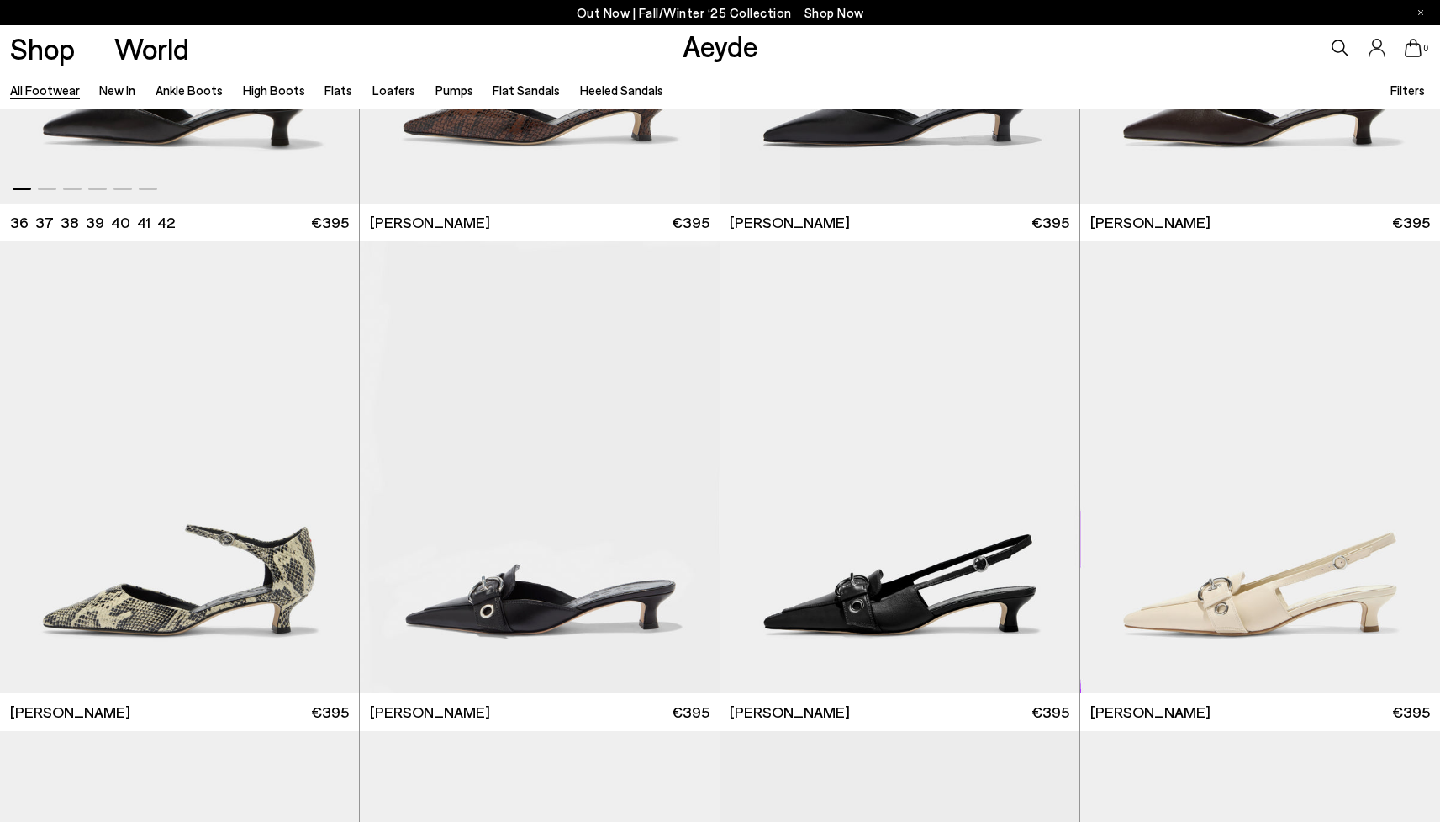
scroll to position [21193, 0]
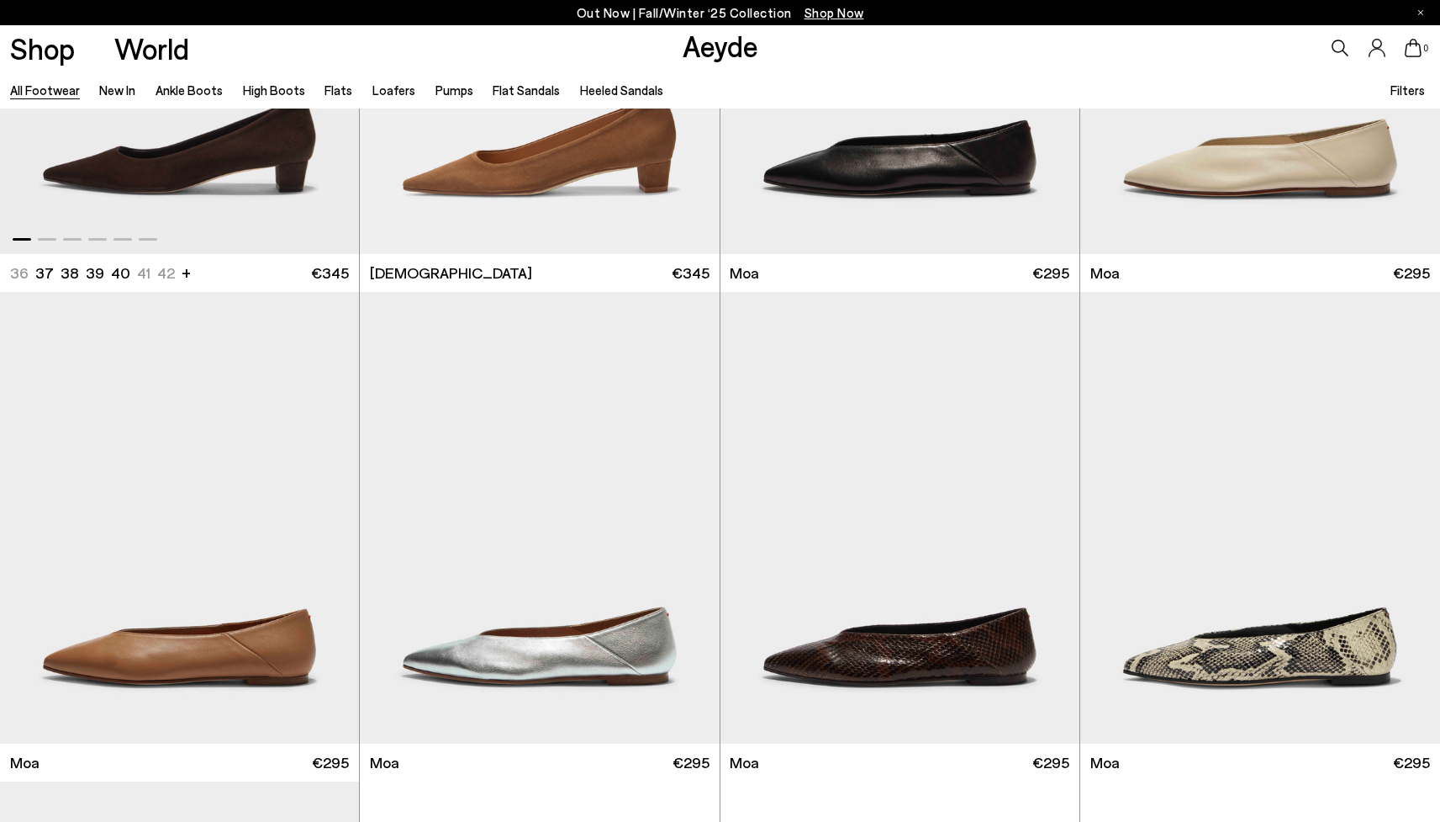
scroll to position [25381, 0]
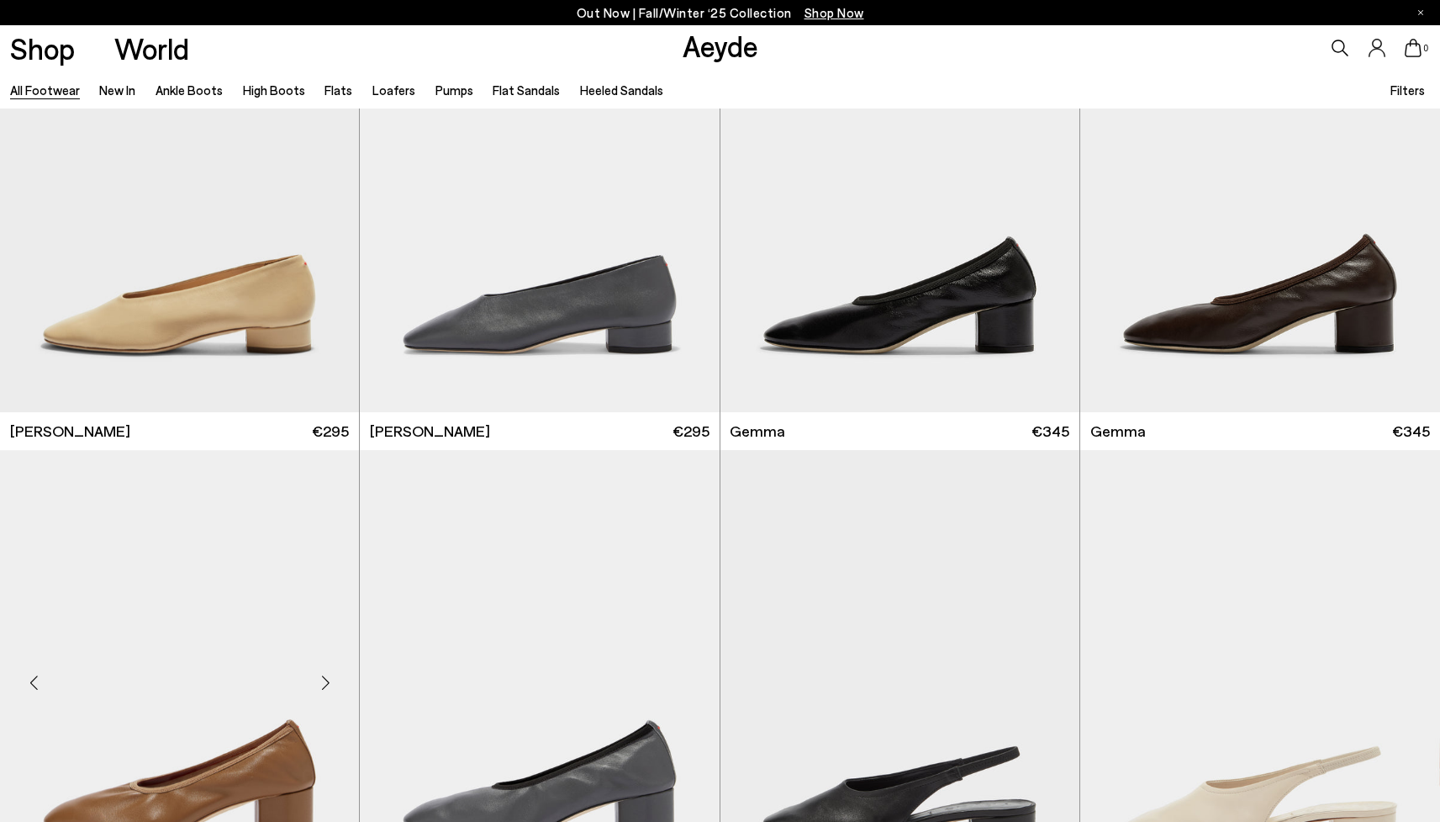
scroll to position [26968, 0]
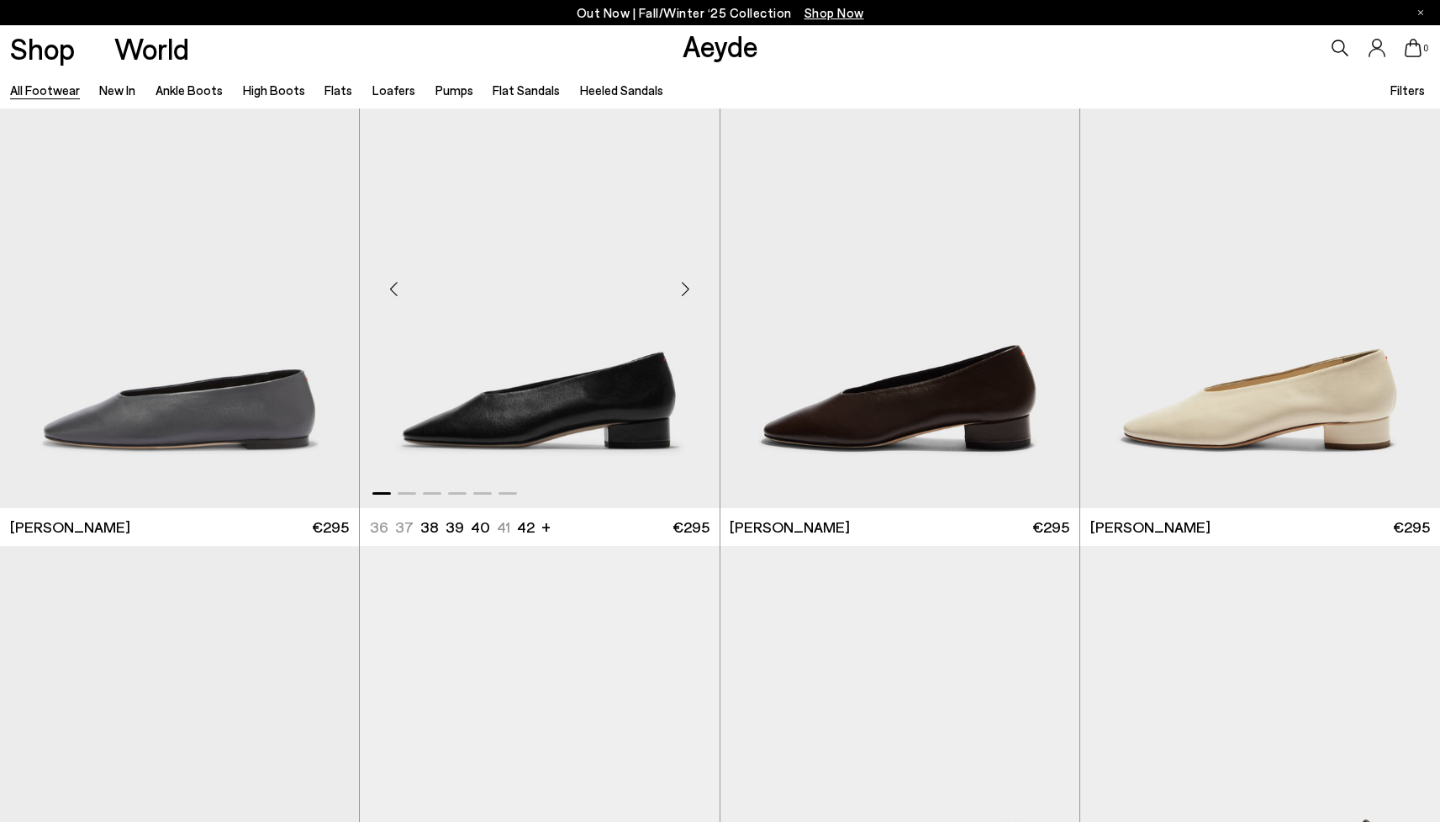
click at [682, 286] on div "Next slide" at bounding box center [686, 288] width 50 height 50
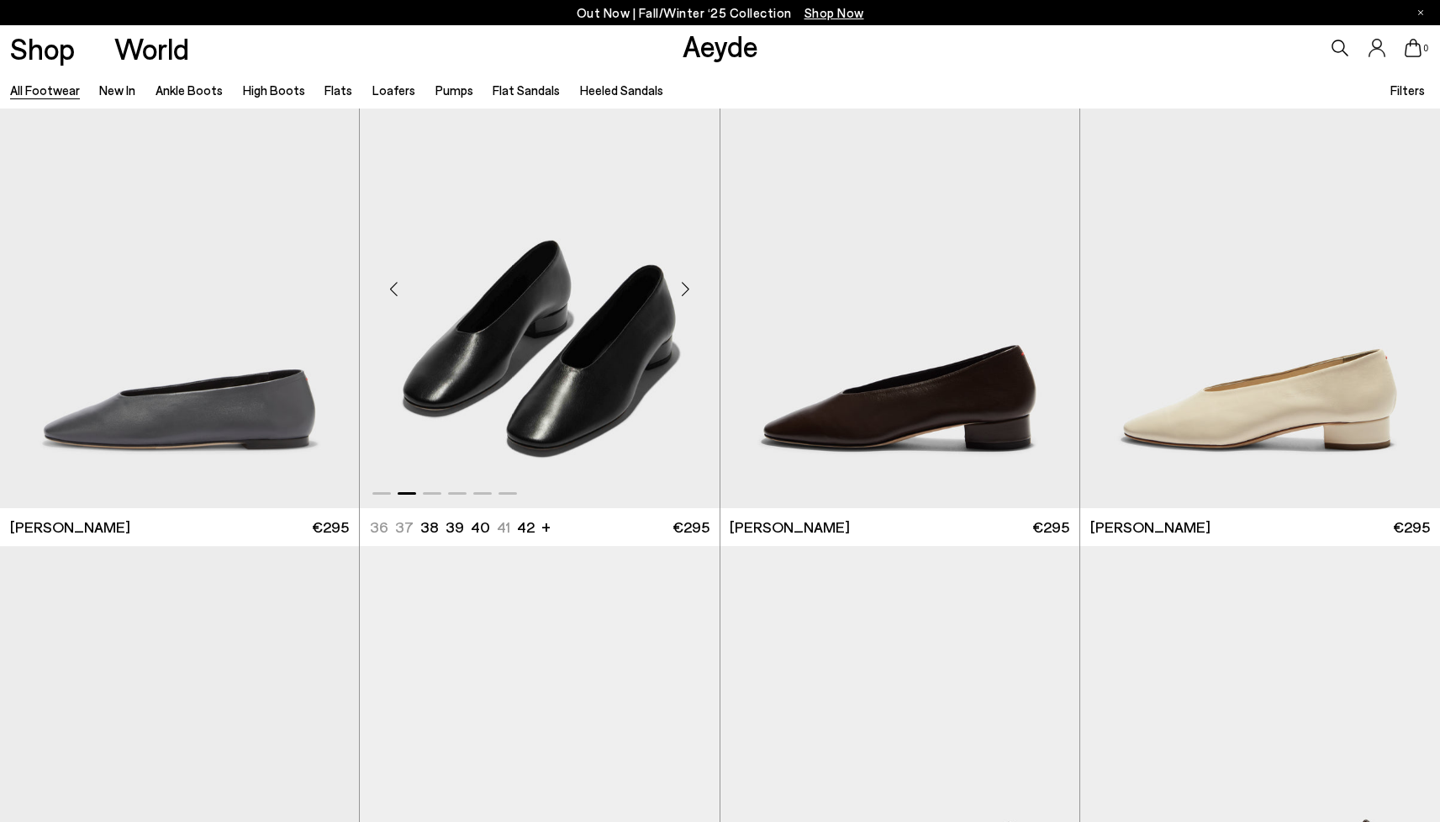
click at [682, 286] on div "Next slide" at bounding box center [686, 288] width 50 height 50
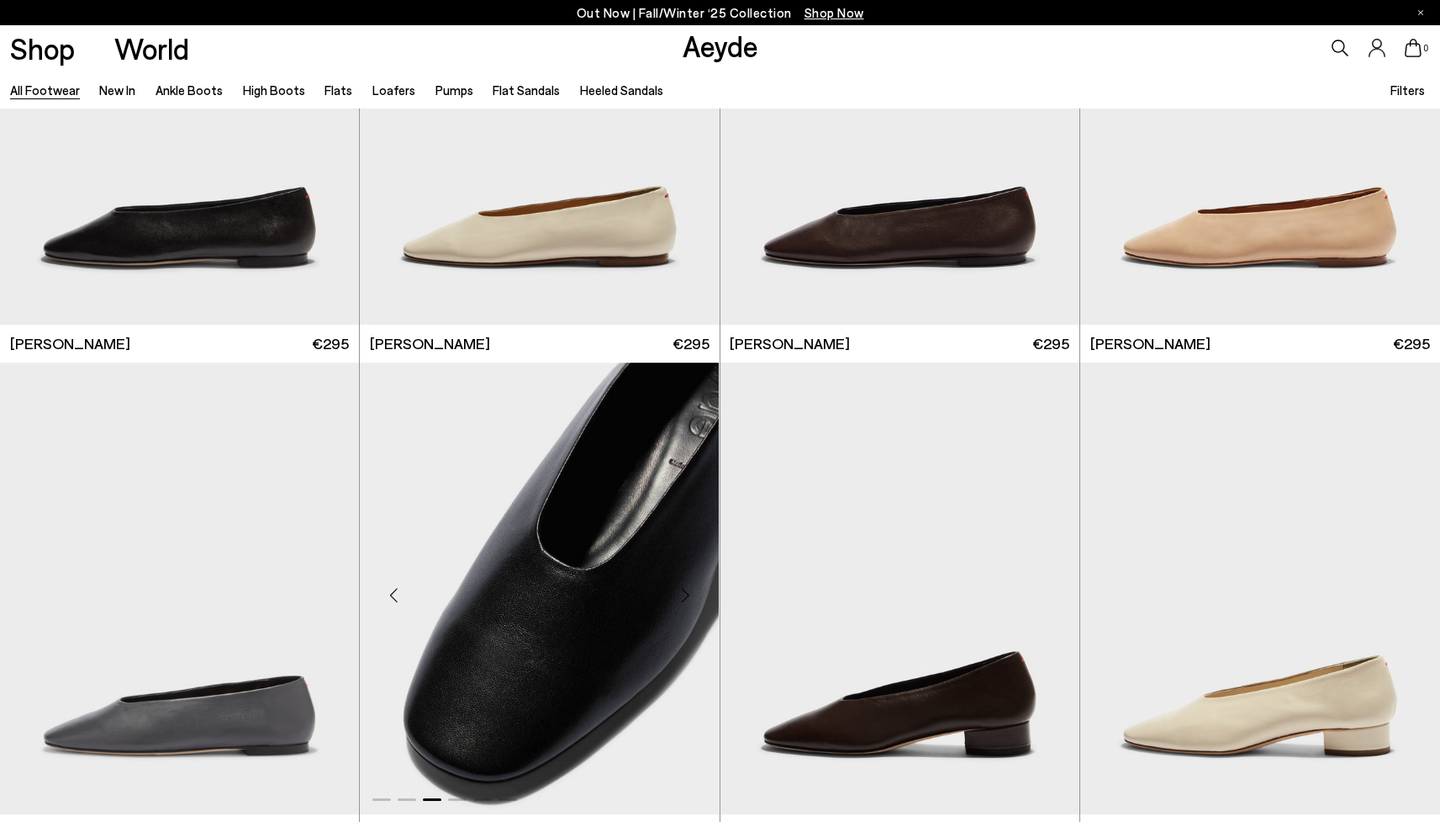
scroll to position [26328, 0]
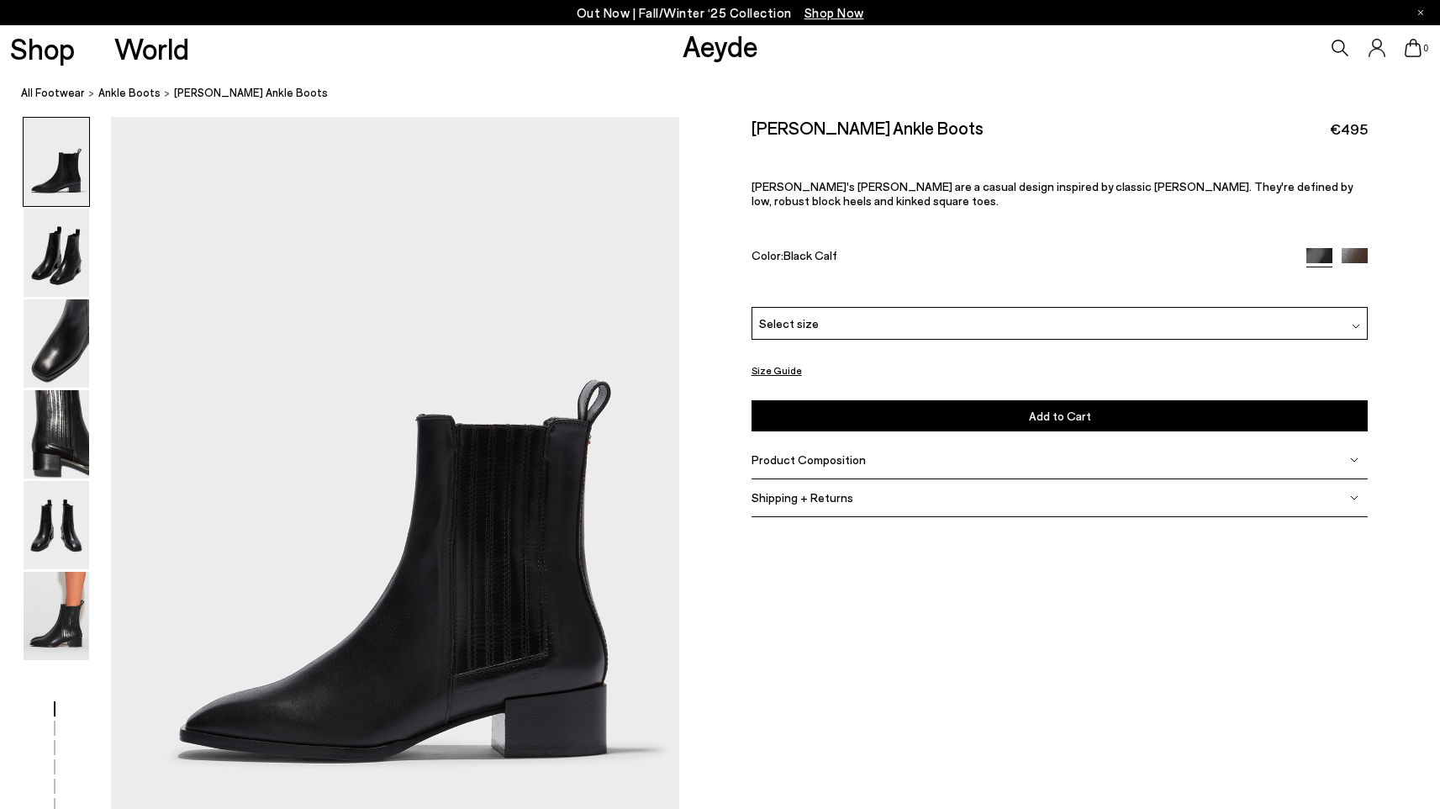
click at [1361, 257] on img at bounding box center [1355, 261] width 26 height 26
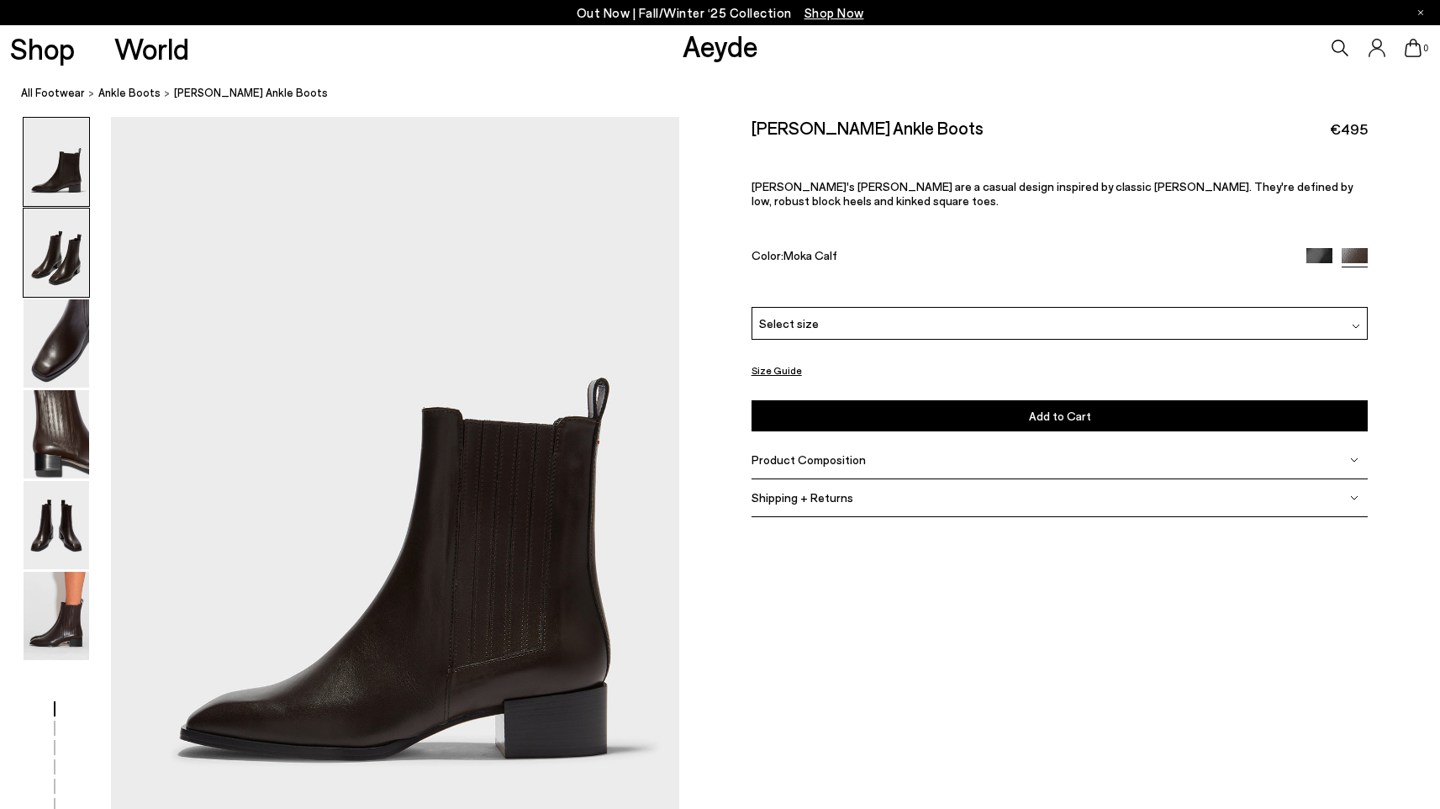
click at [56, 247] on img at bounding box center [57, 253] width 66 height 88
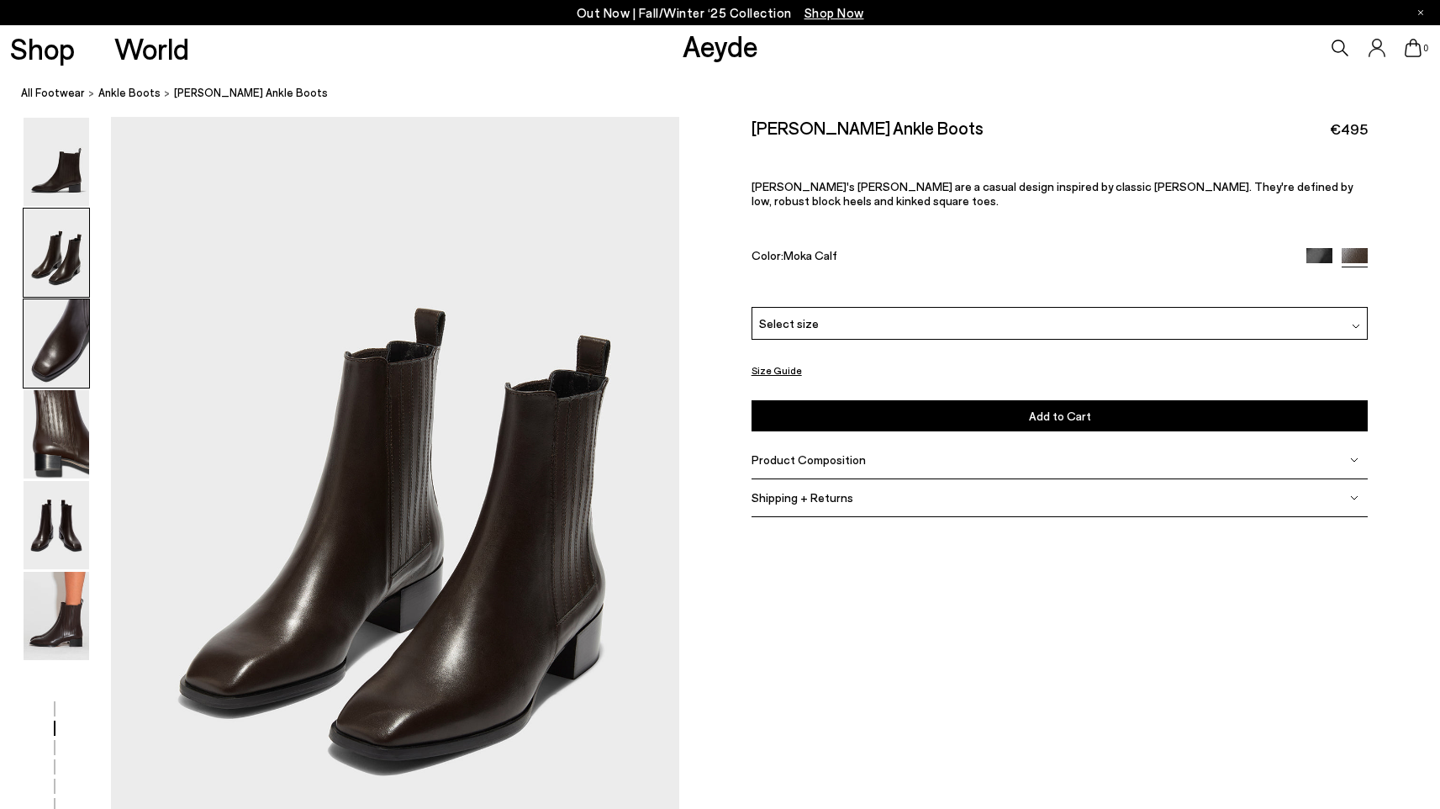
click at [44, 310] on img at bounding box center [57, 343] width 66 height 88
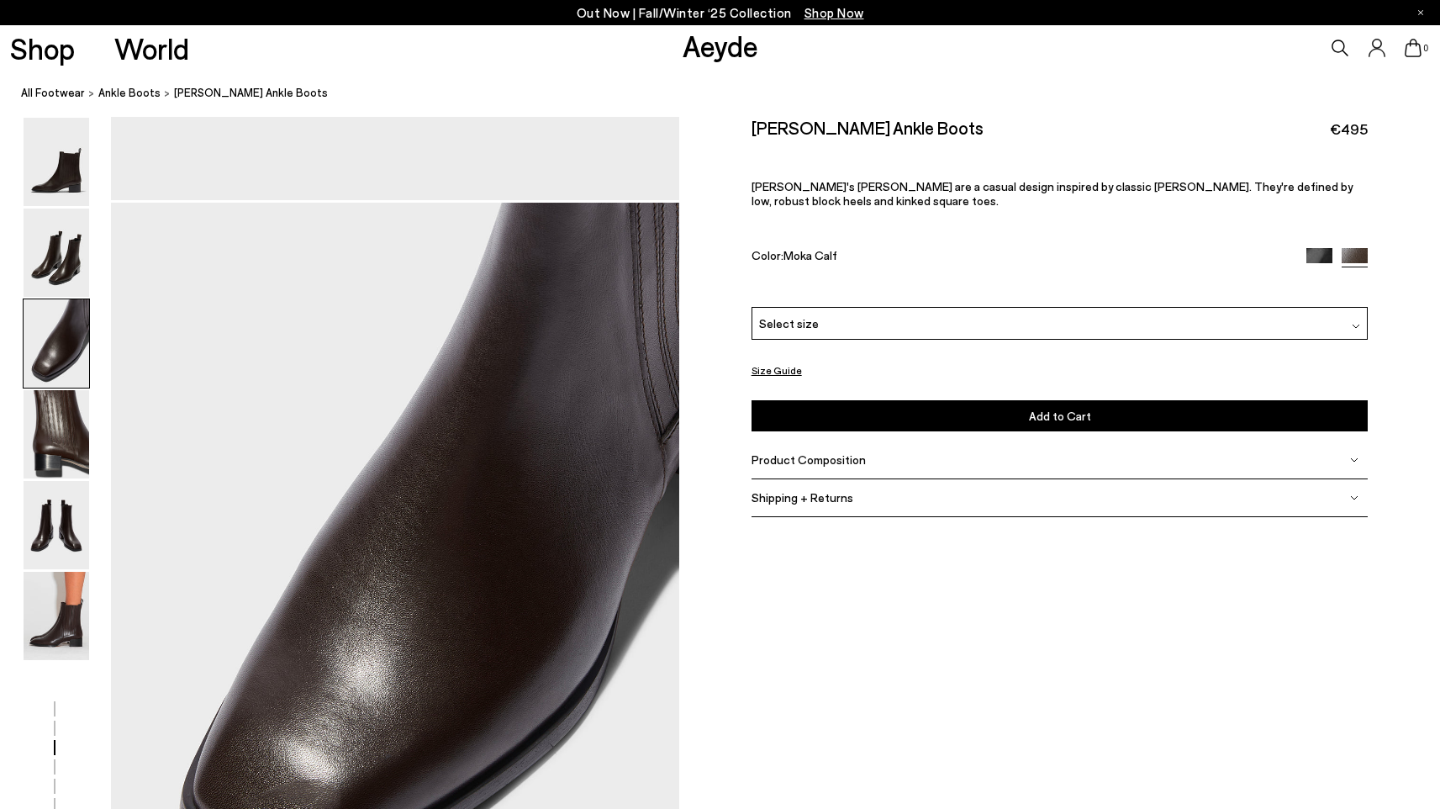
scroll to position [1522, 0]
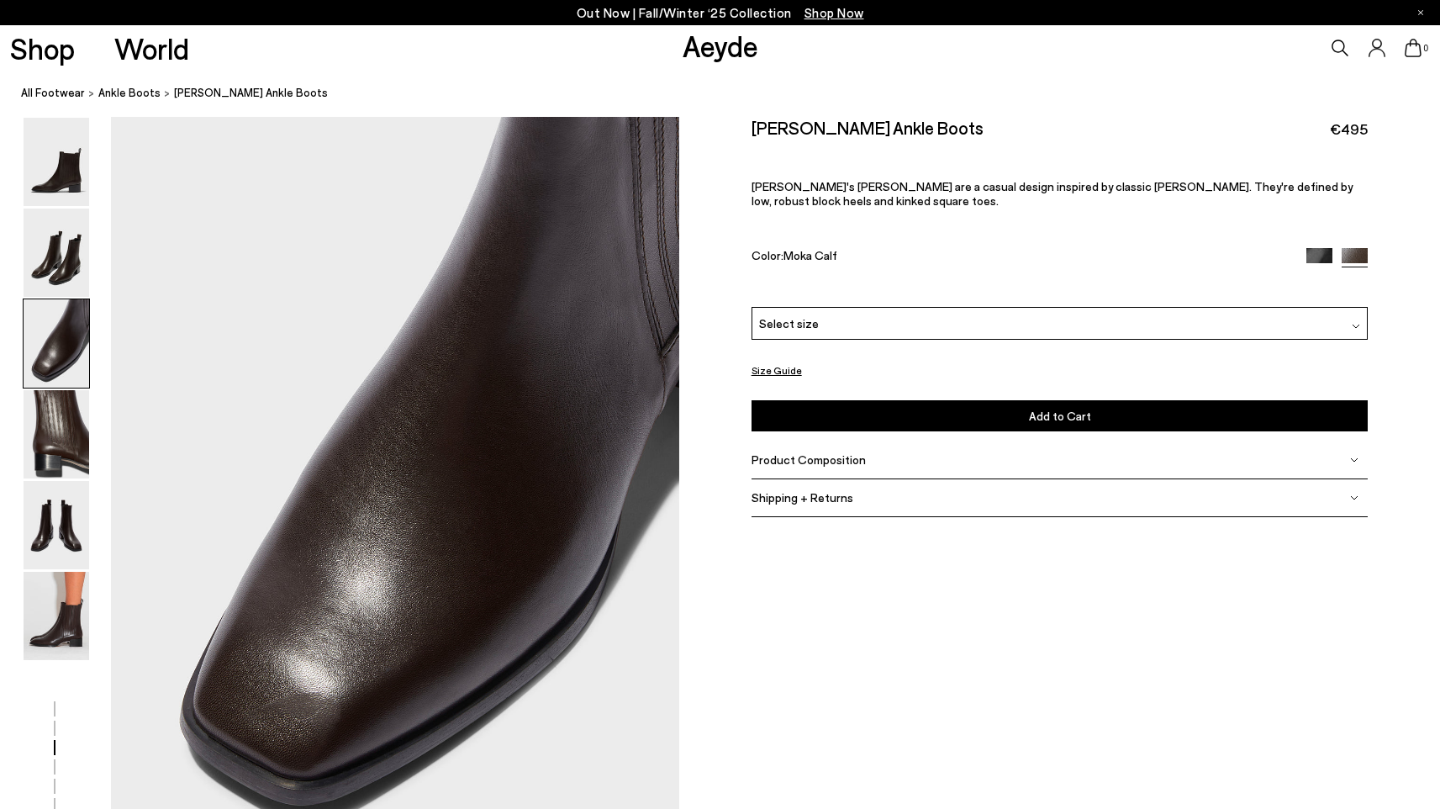
click at [50, 386] on img at bounding box center [57, 343] width 66 height 88
click at [45, 416] on img at bounding box center [57, 434] width 66 height 88
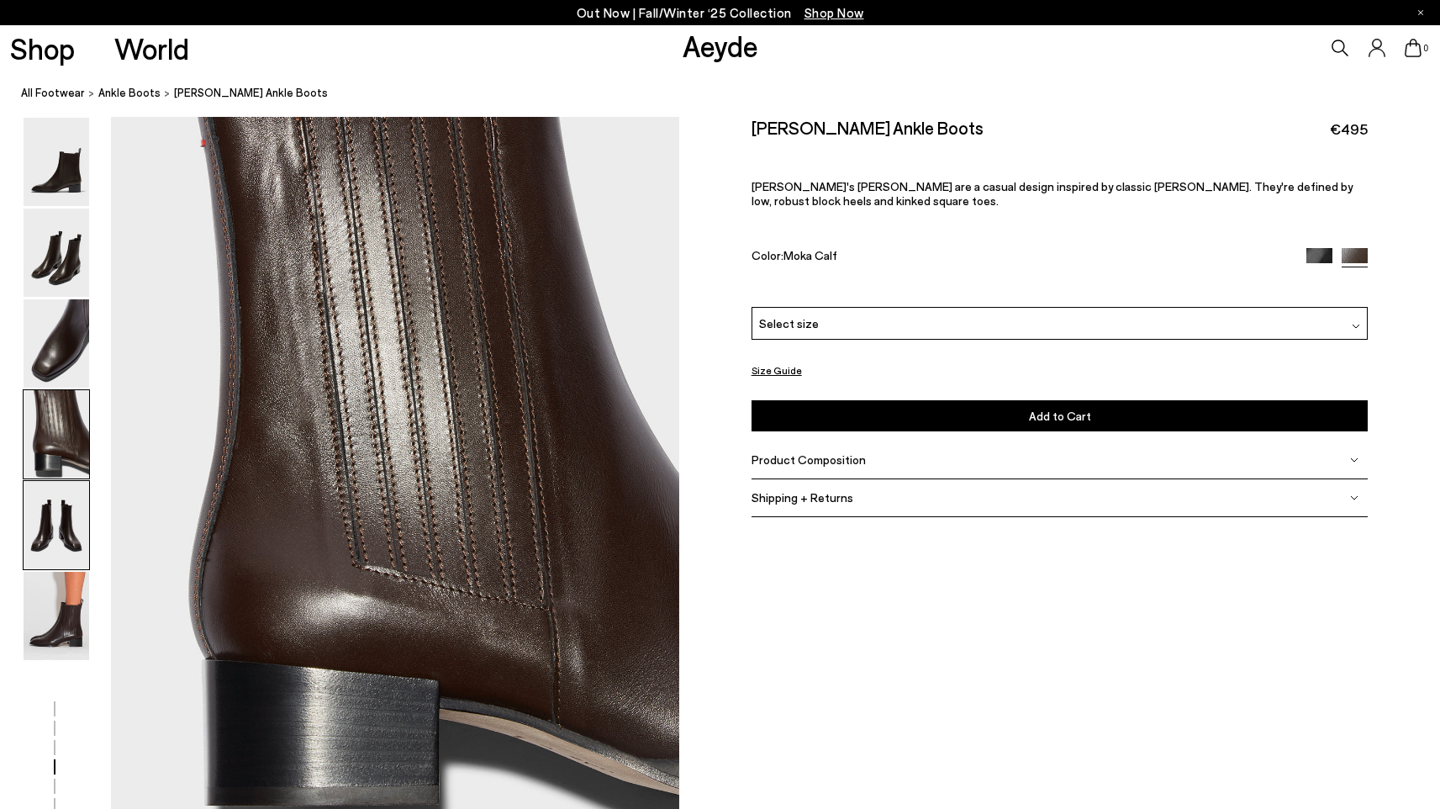
click at [34, 493] on img at bounding box center [57, 525] width 66 height 88
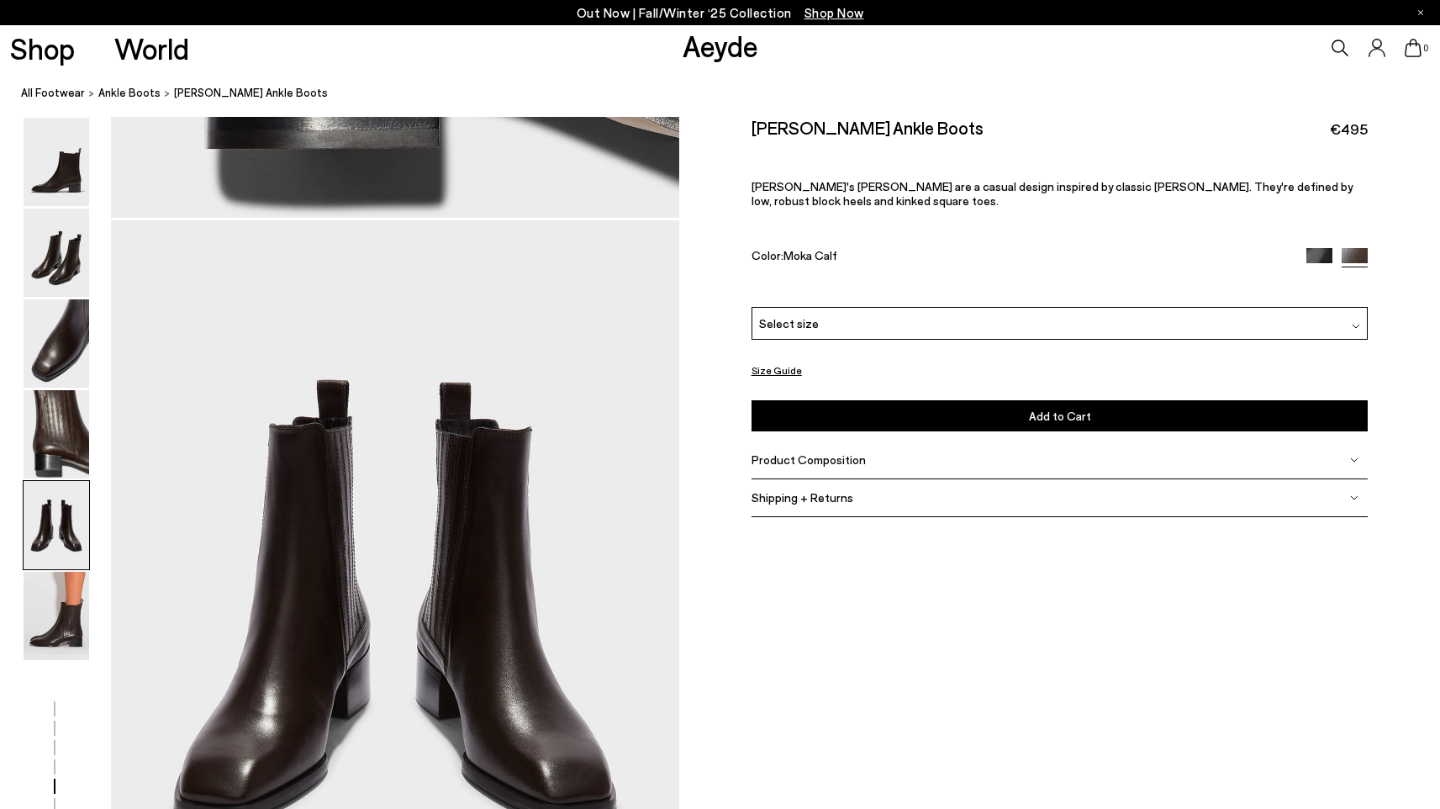
scroll to position [3042, 0]
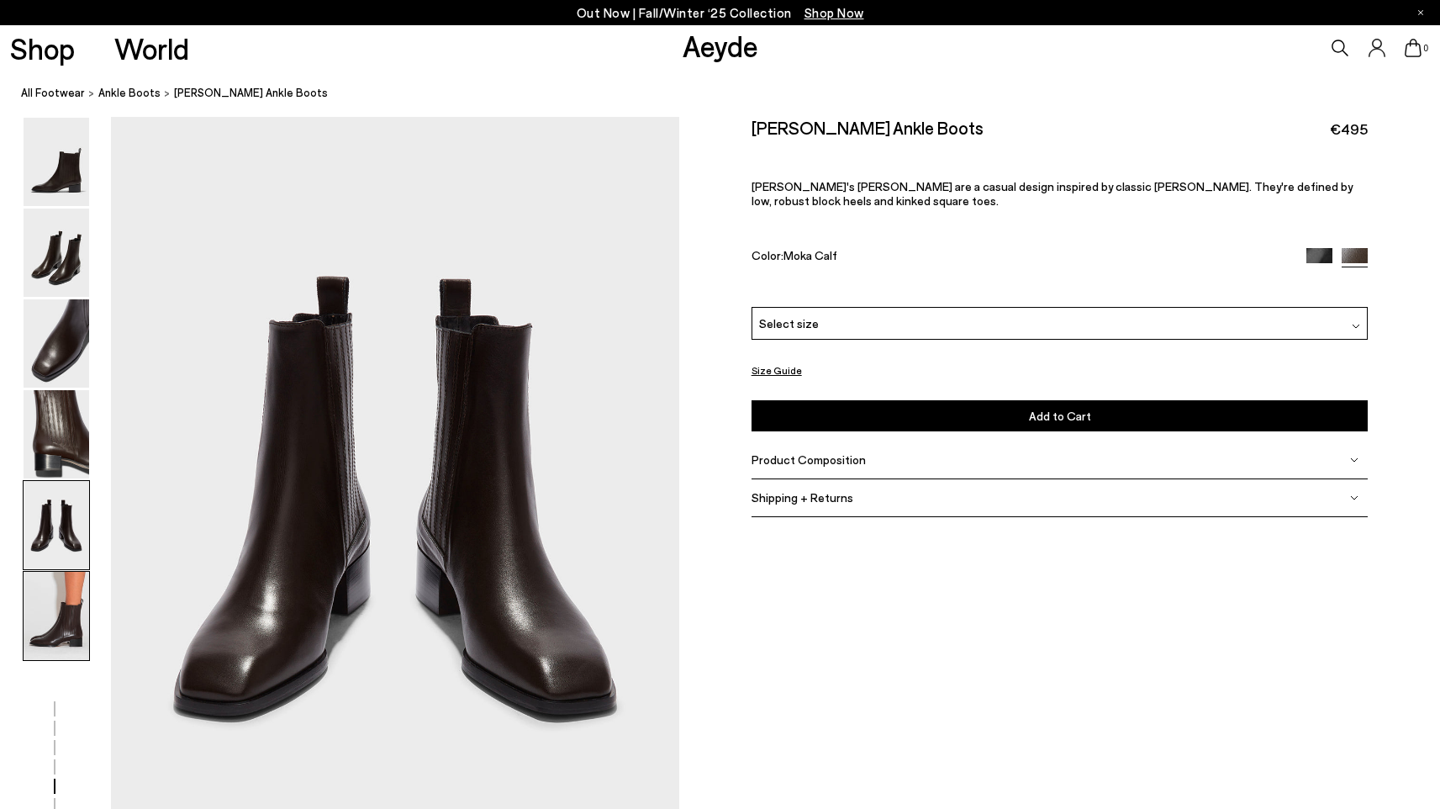
click at [43, 580] on img at bounding box center [57, 616] width 66 height 88
